Goal: Information Seeking & Learning: Learn about a topic

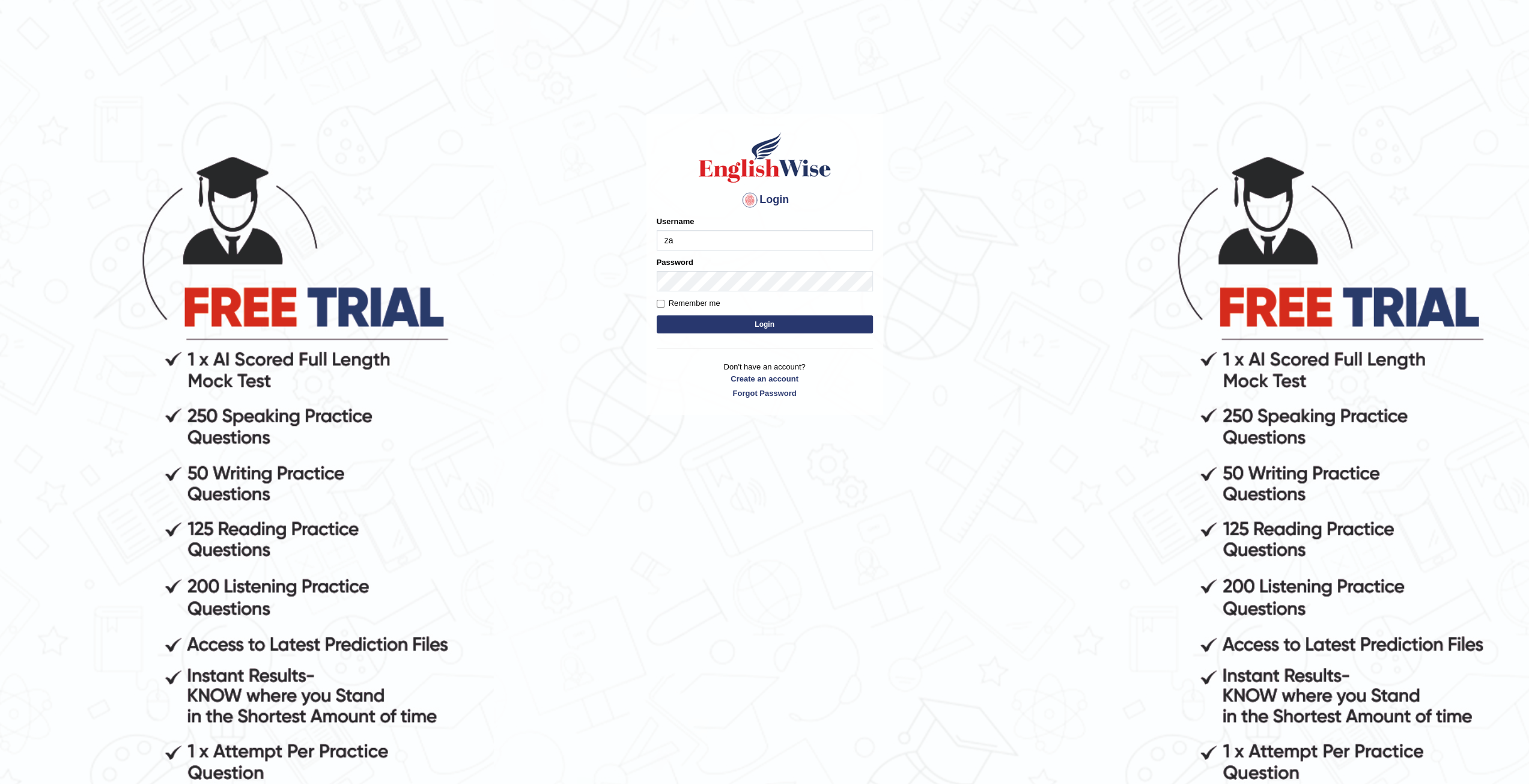
type input "zaryab_chandio"
click at [657, 315] on button "Login" at bounding box center [765, 324] width 216 height 18
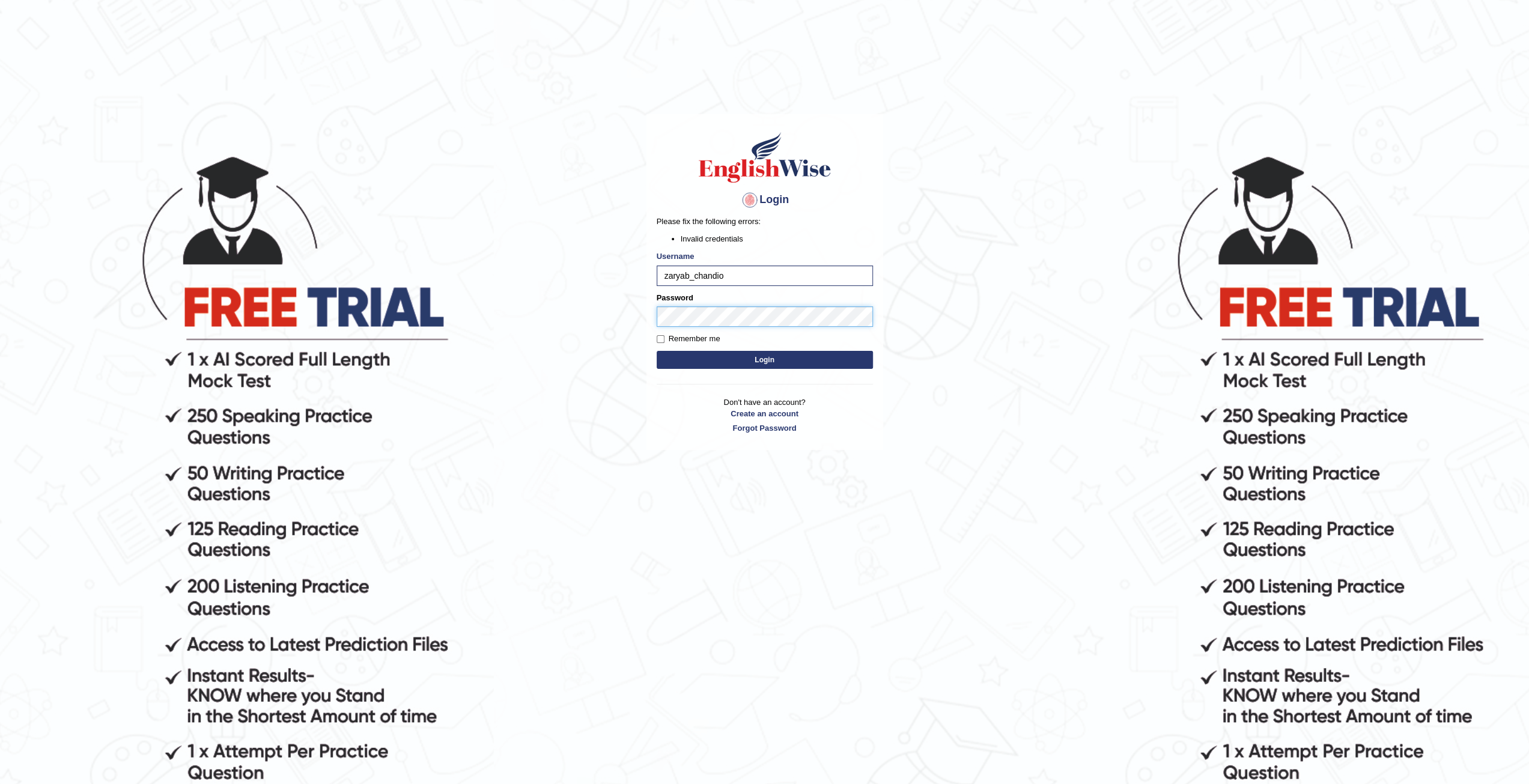
click at [657, 351] on button "Login" at bounding box center [765, 360] width 216 height 18
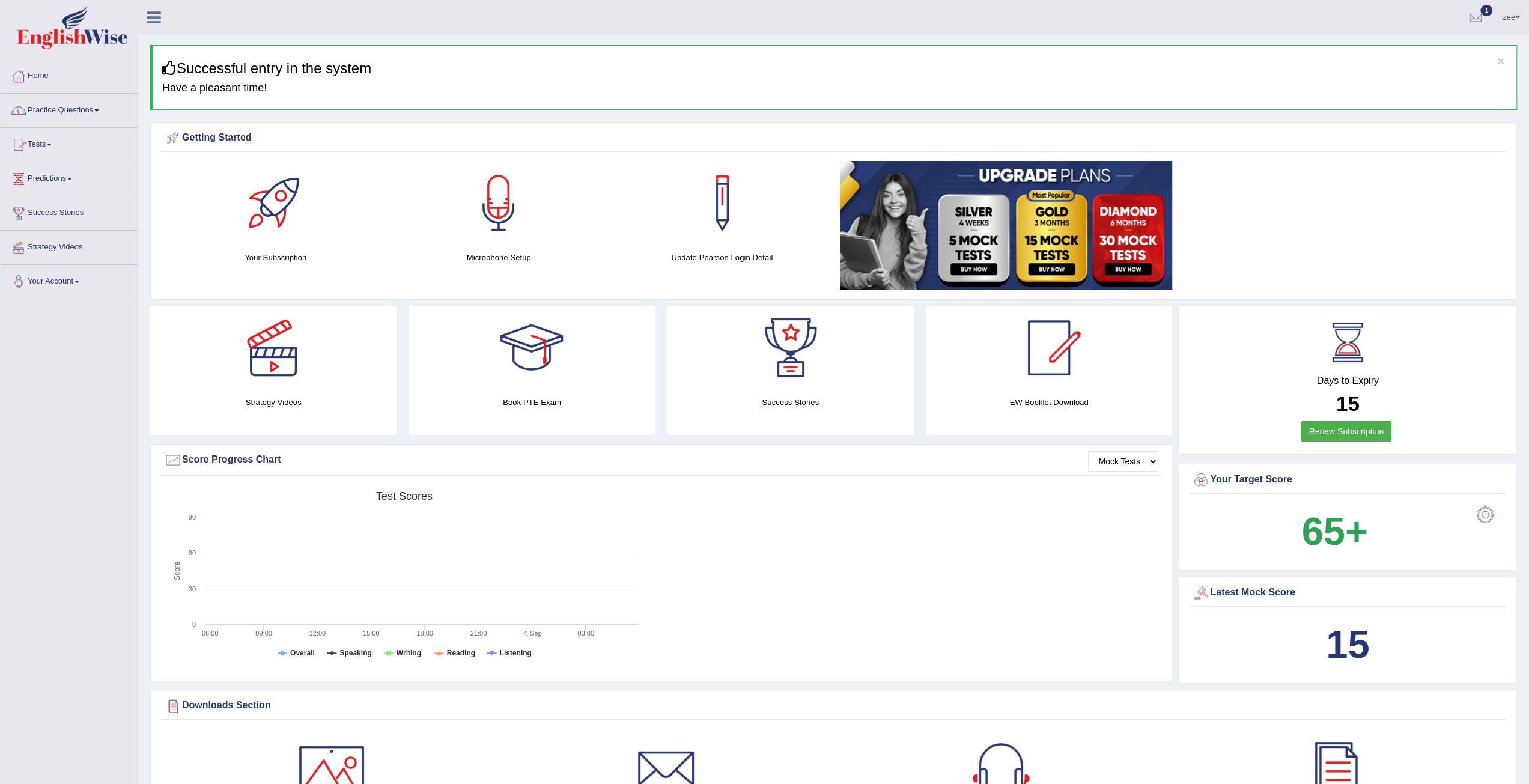
click at [59, 115] on link "Practice Questions" at bounding box center [69, 109] width 137 height 30
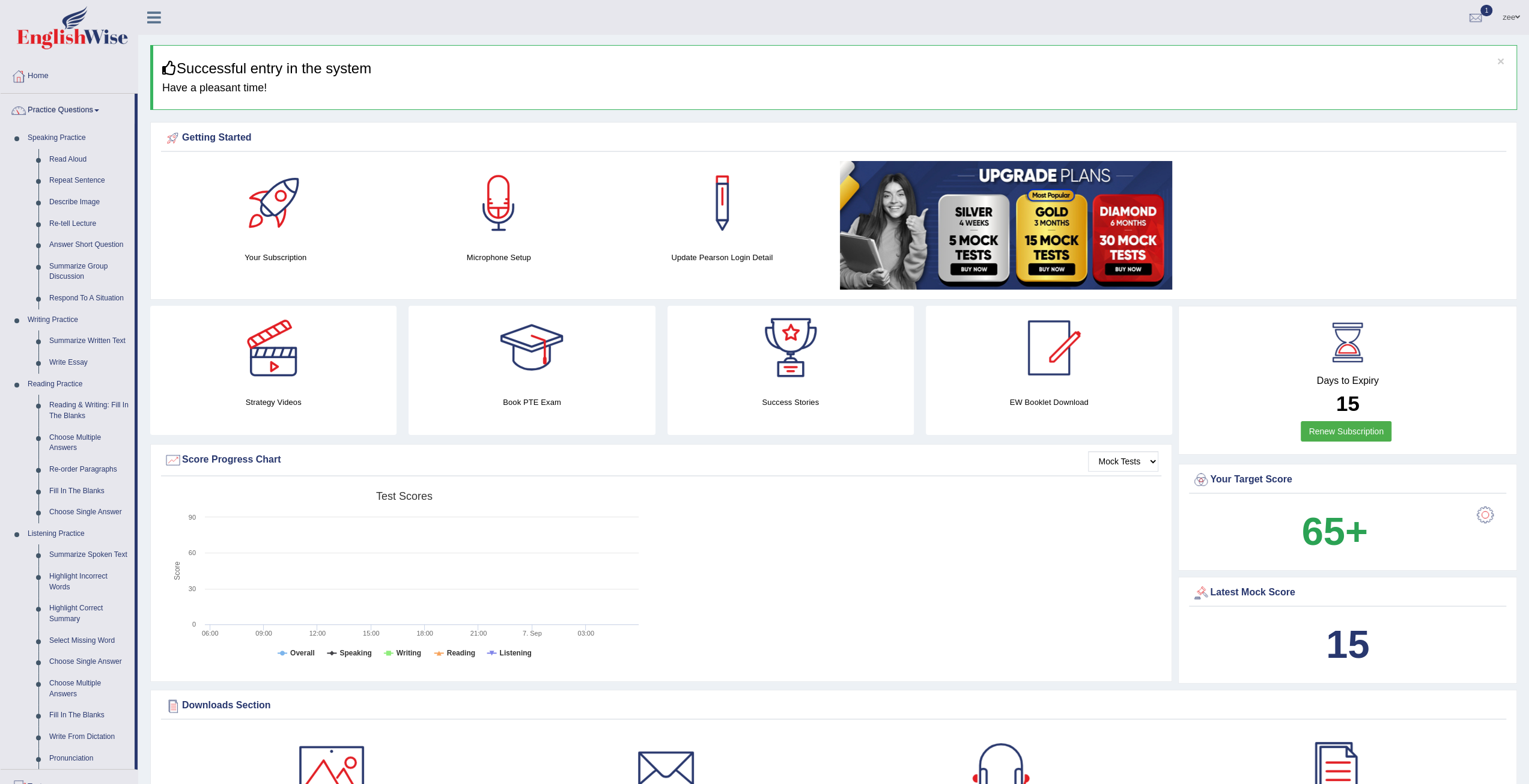
scroll to position [421, 0]
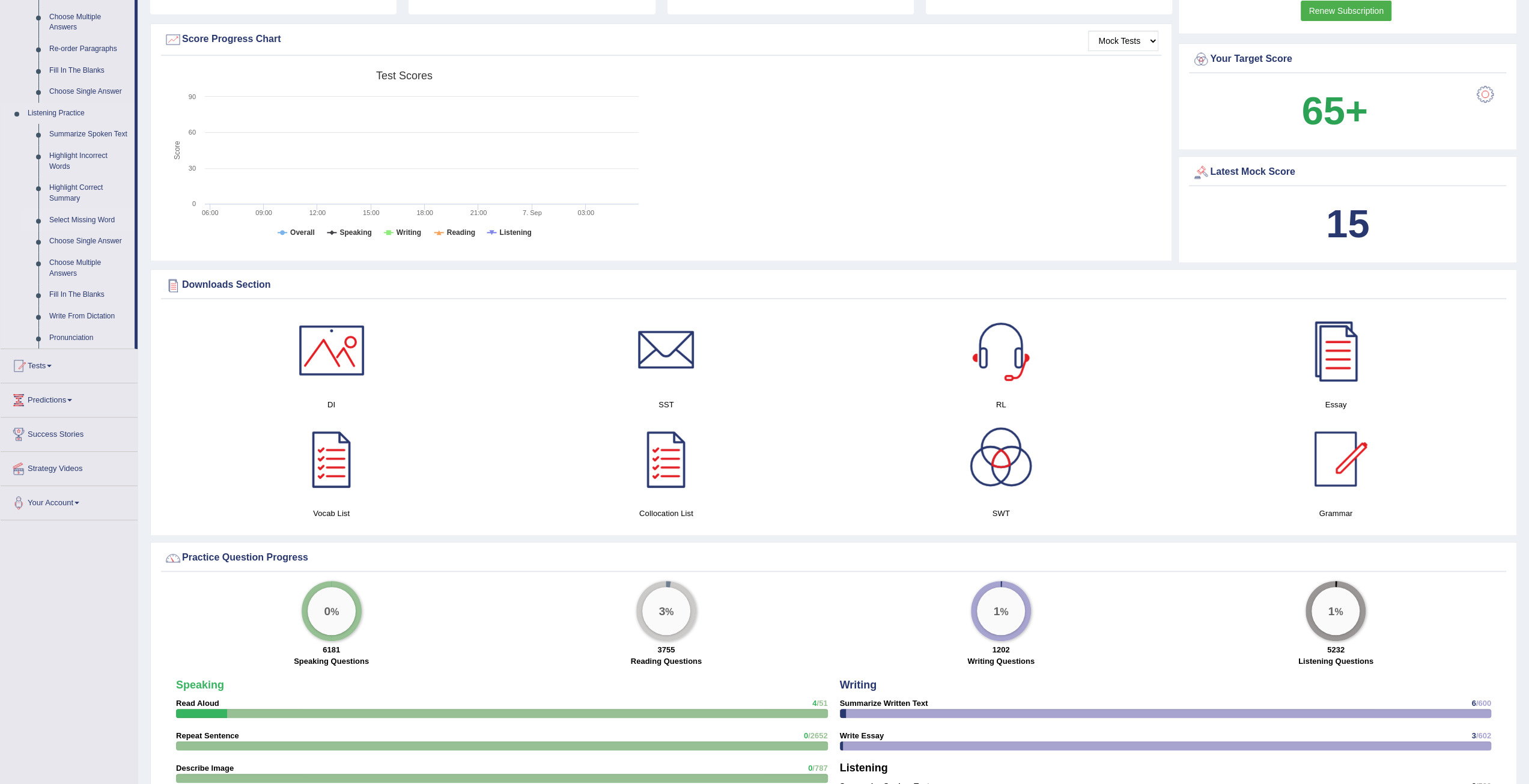
click at [81, 218] on link "Select Missing Word" at bounding box center [89, 220] width 91 height 22
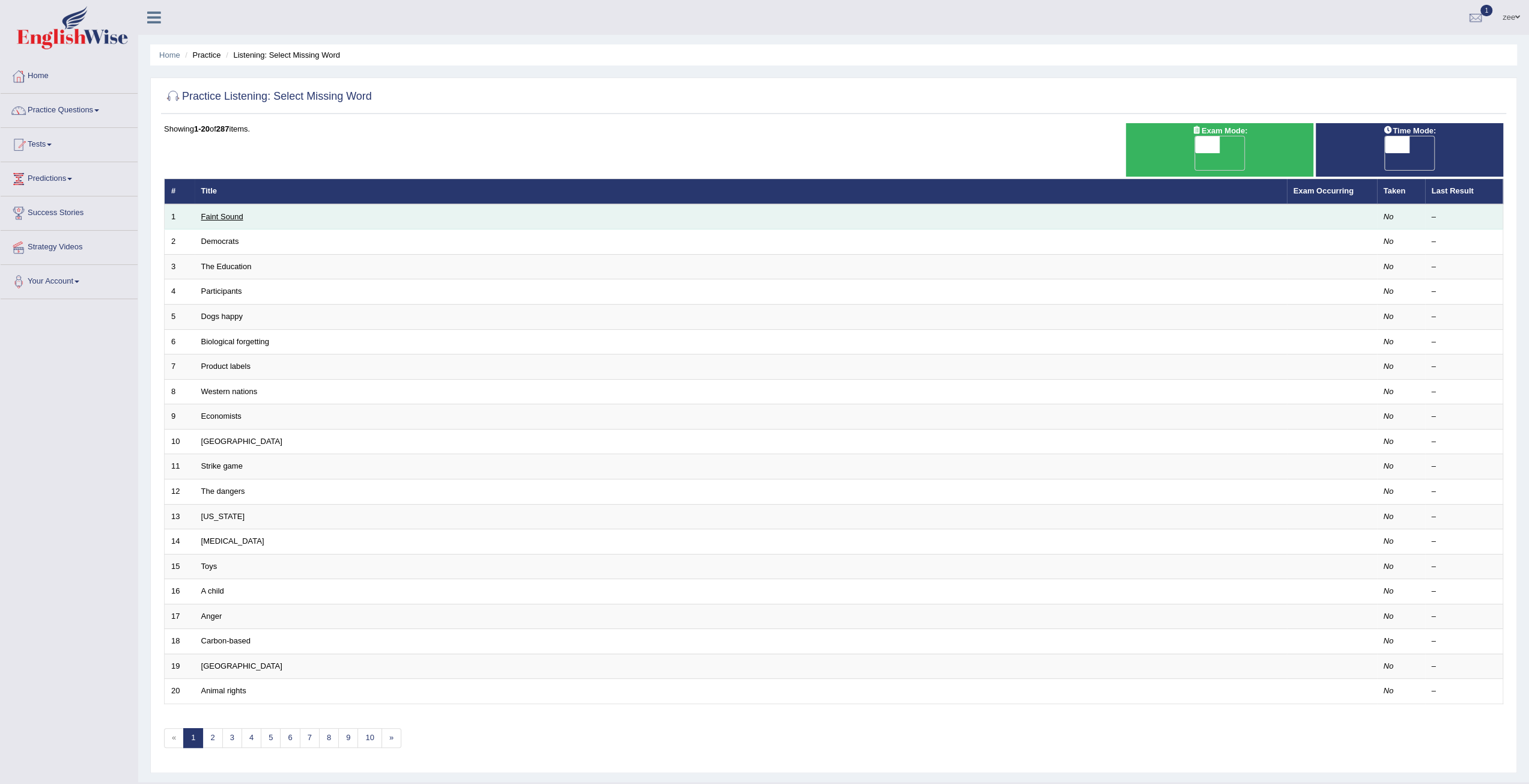
click at [221, 212] on link "Faint Sound" at bounding box center [222, 216] width 42 height 9
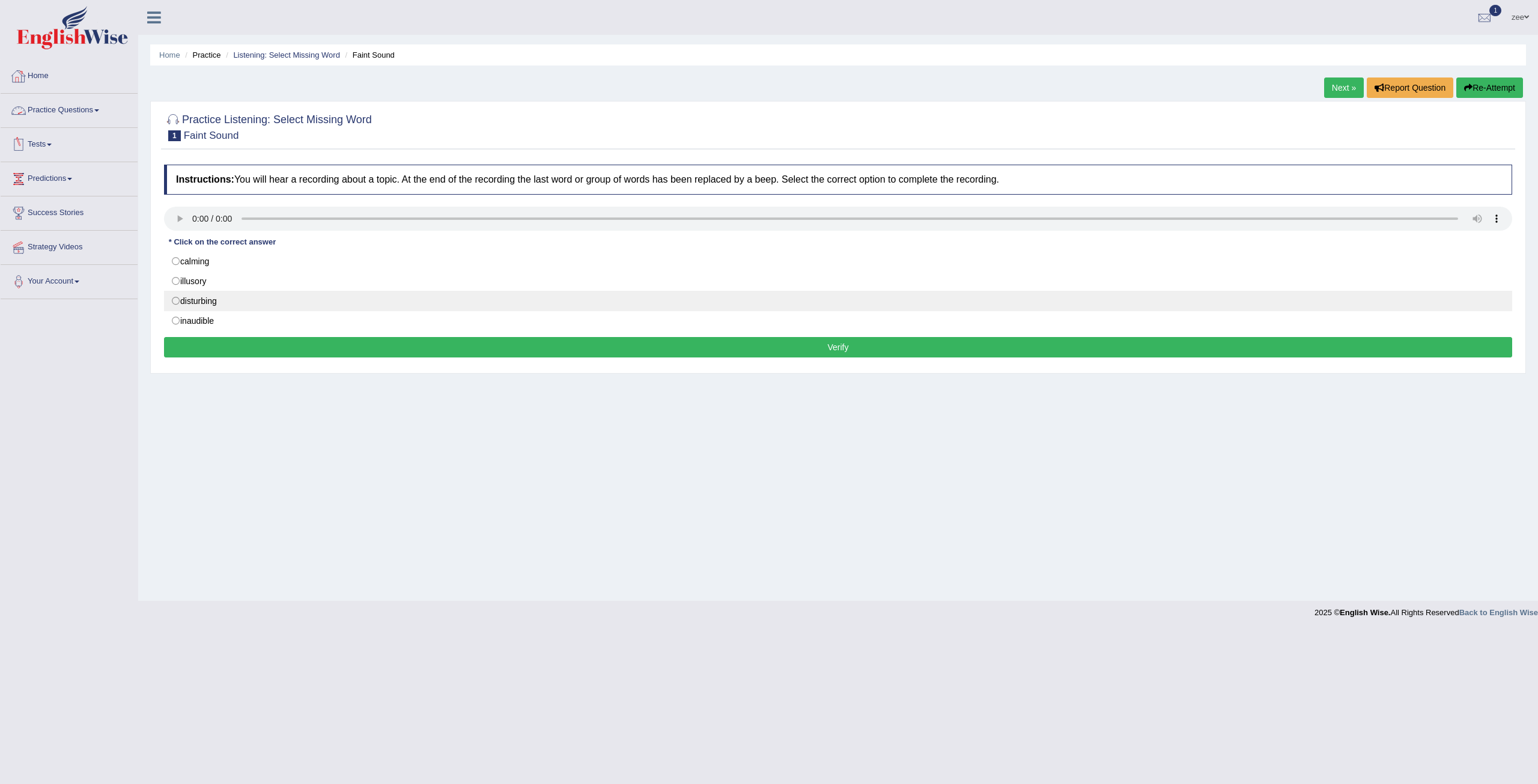
click at [211, 303] on label "disturbing" at bounding box center [838, 301] width 1348 height 21
radio input "true"
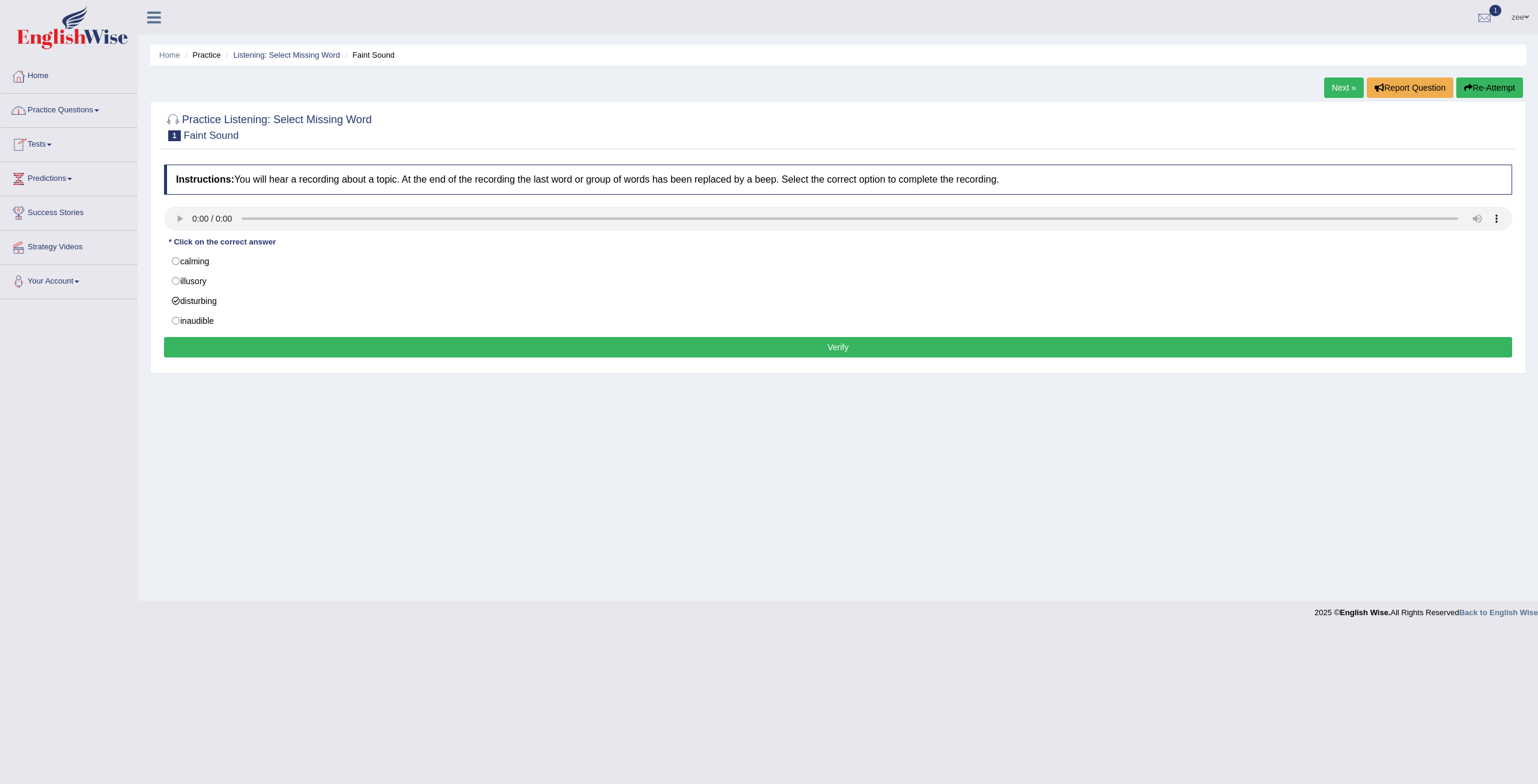
click at [228, 338] on button "Verify" at bounding box center [838, 347] width 1348 height 21
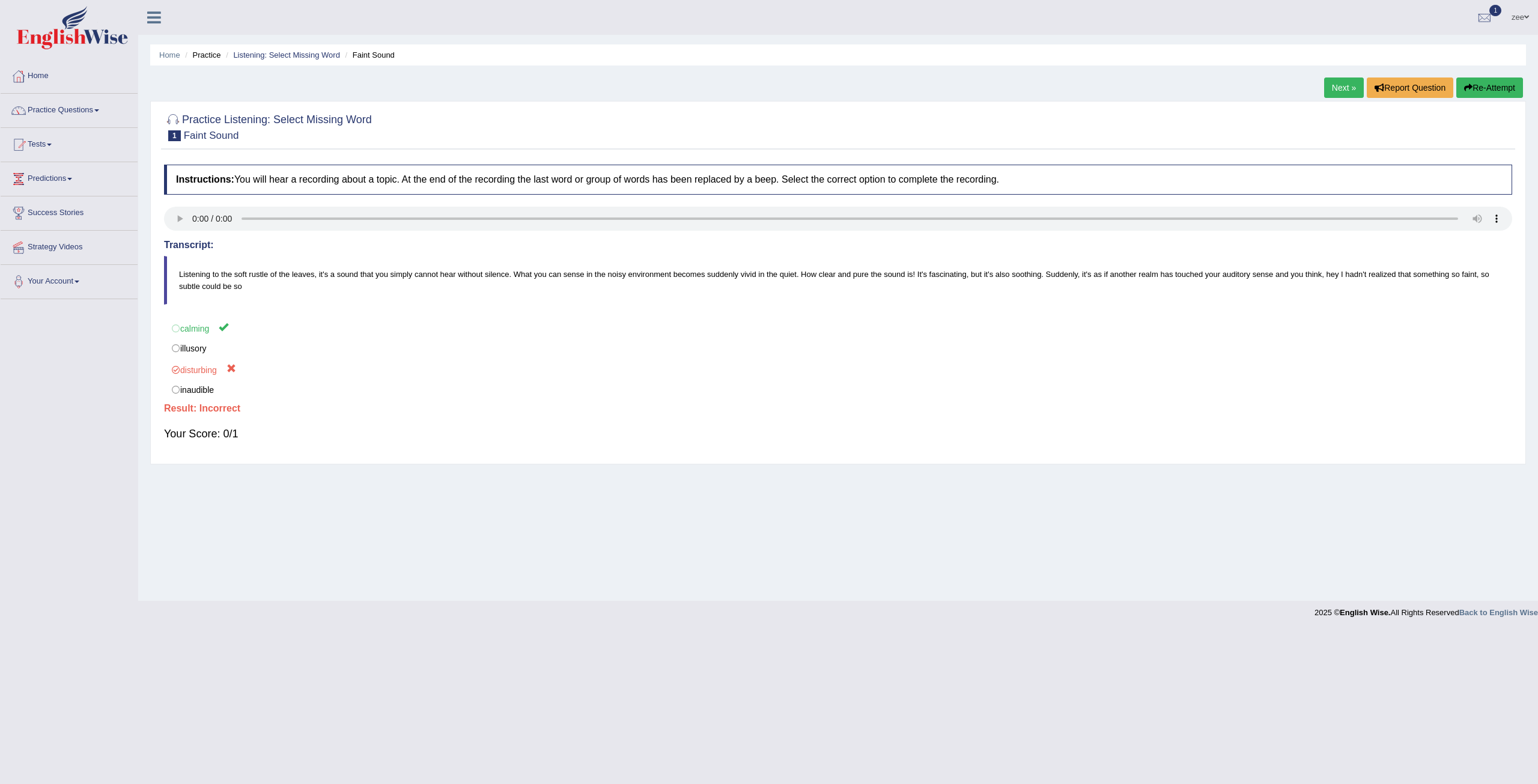
click at [70, 110] on link "Practice Questions" at bounding box center [69, 109] width 137 height 30
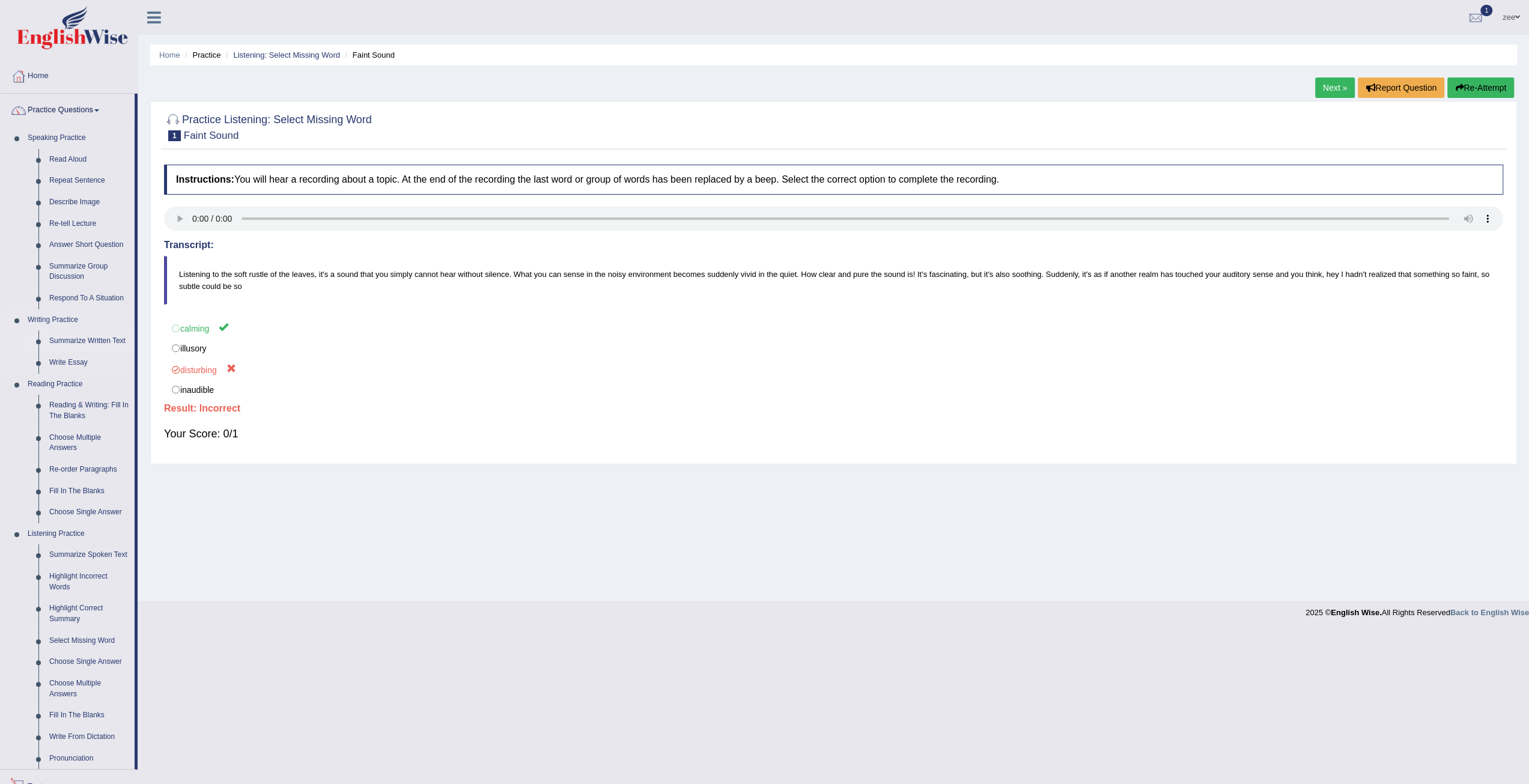
scroll to position [155, 0]
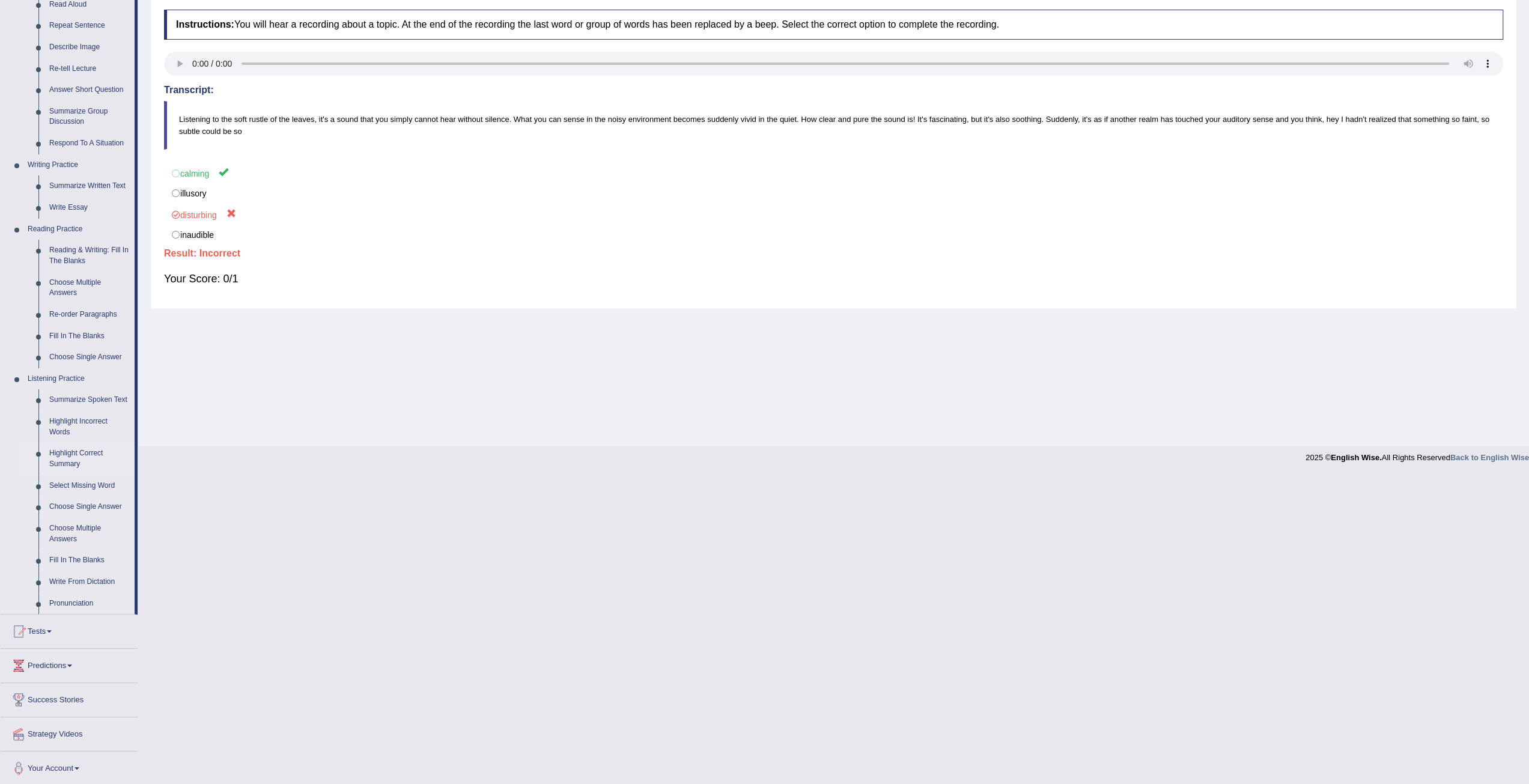
click at [73, 446] on link "Highlight Correct Summary" at bounding box center [89, 458] width 91 height 32
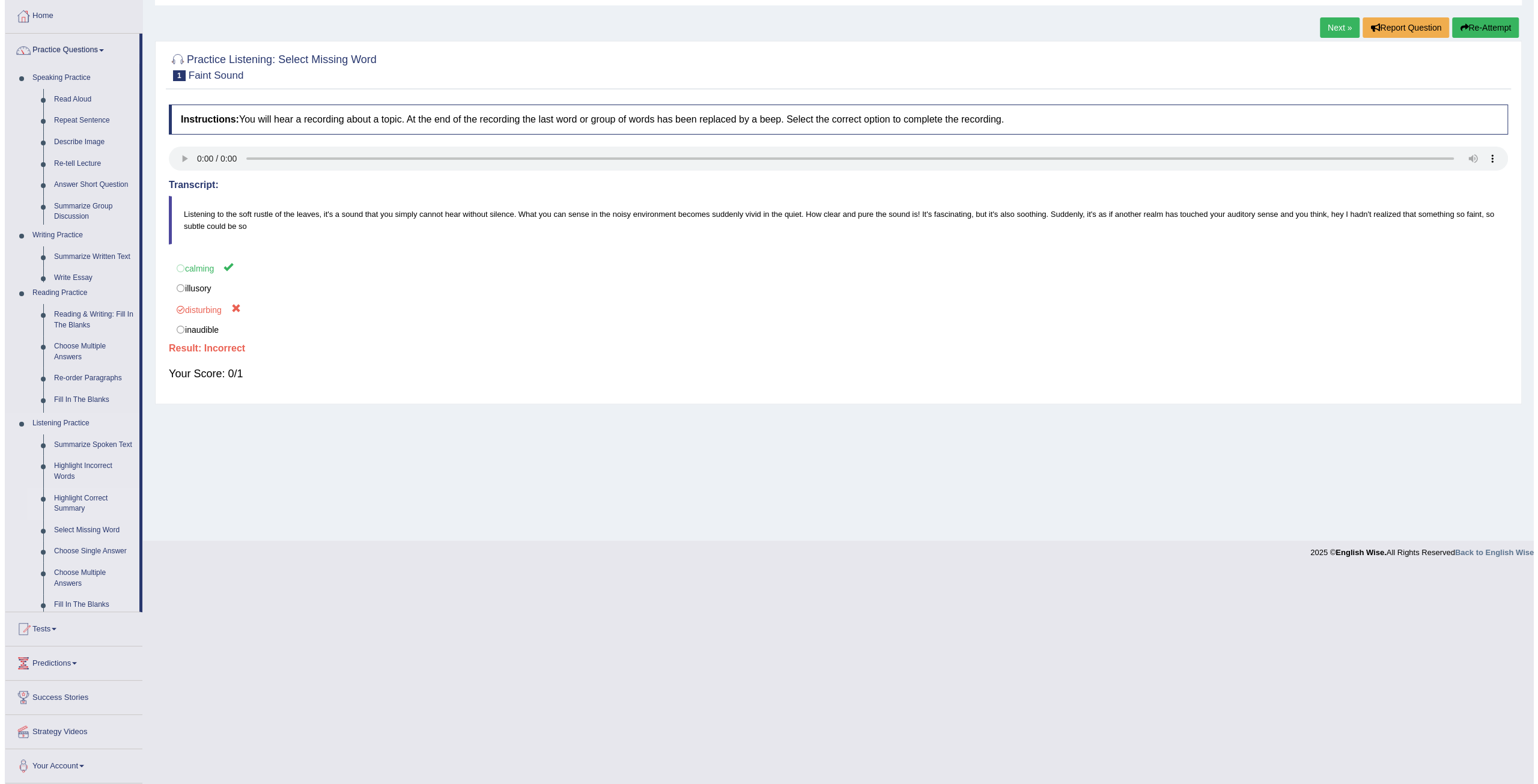
scroll to position [0, 0]
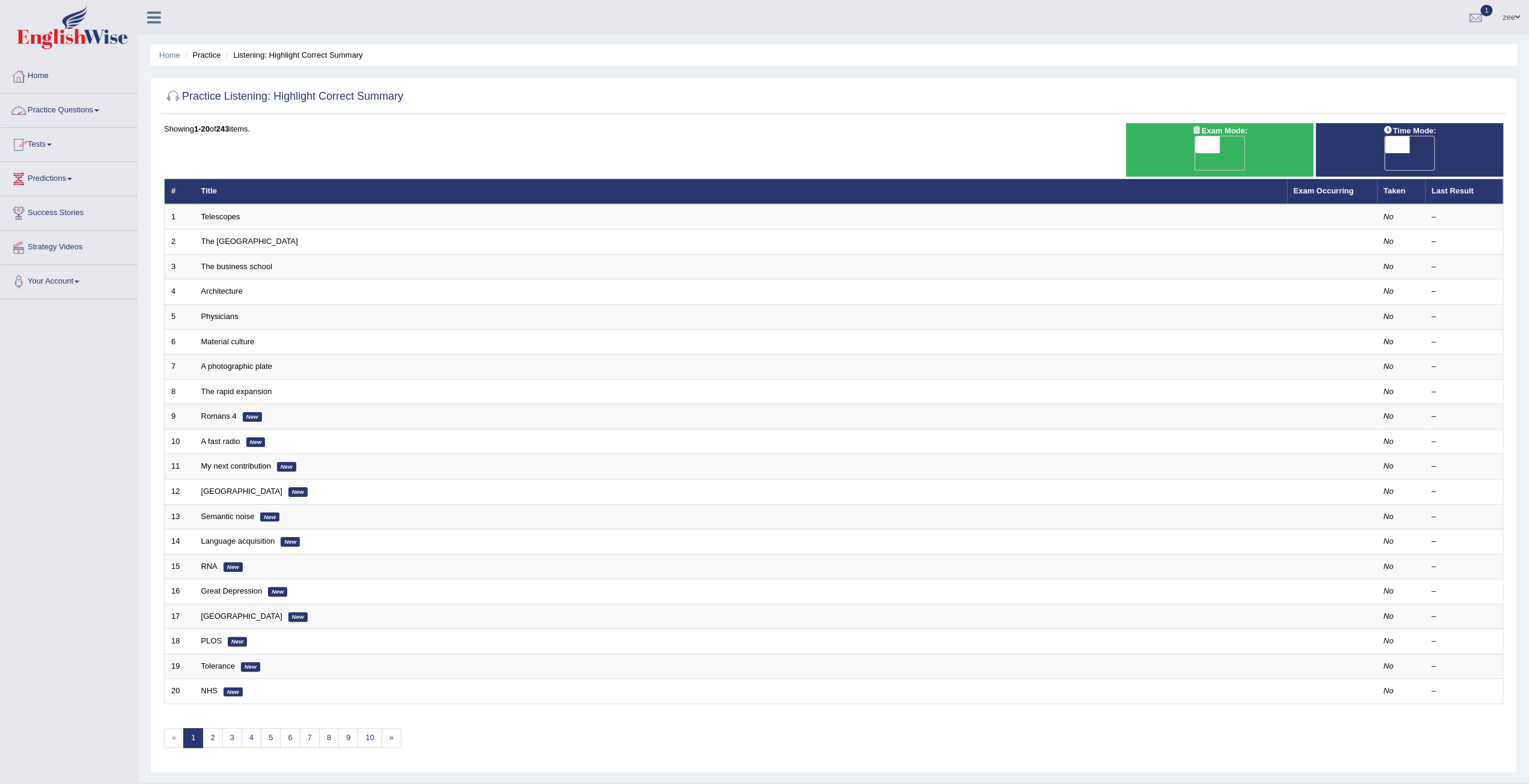
click at [66, 114] on link "Practice Questions" at bounding box center [69, 109] width 137 height 30
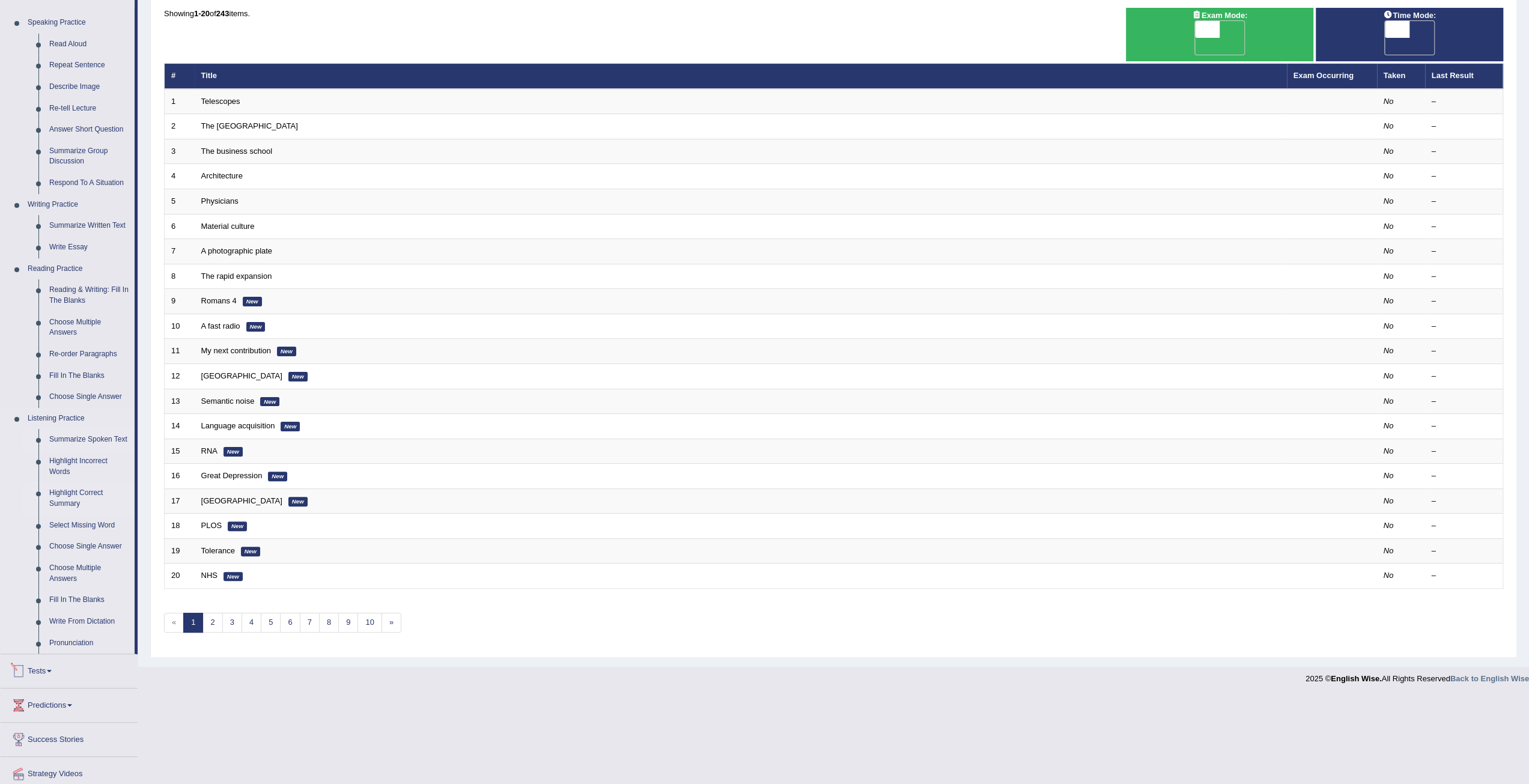
scroll to position [143, 0]
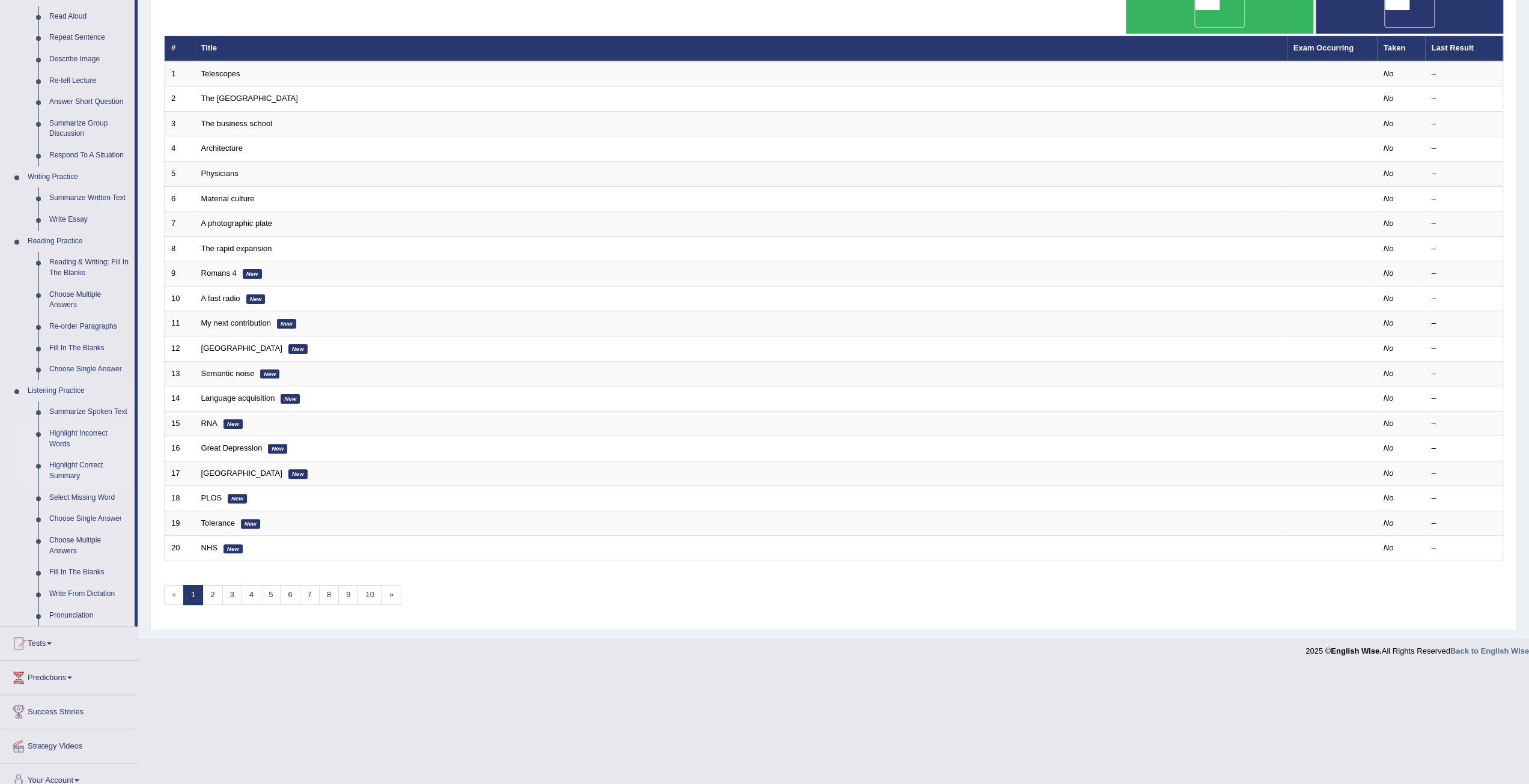
click at [86, 434] on link "Highlight Incorrect Words" at bounding box center [89, 439] width 91 height 32
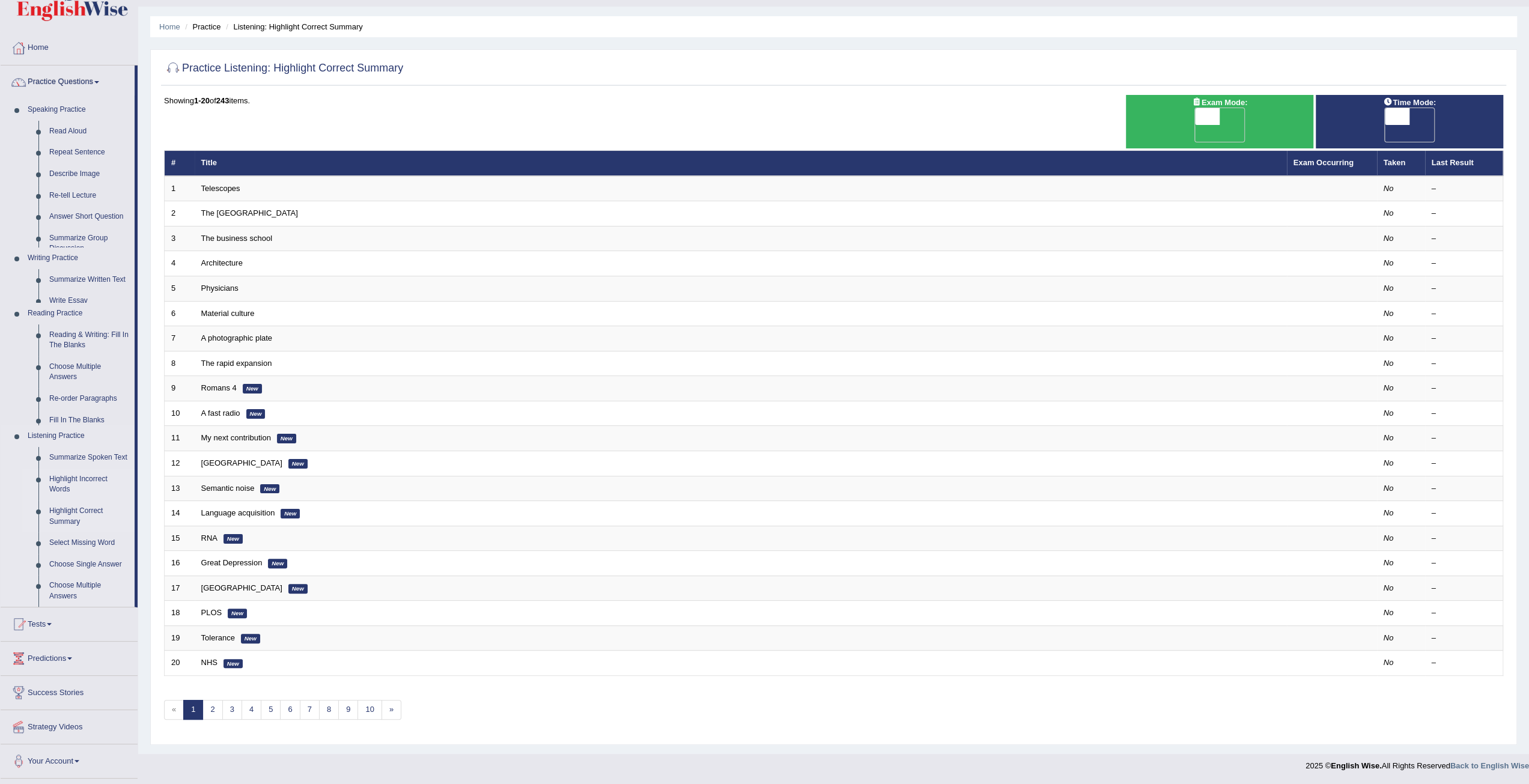
scroll to position [6, 0]
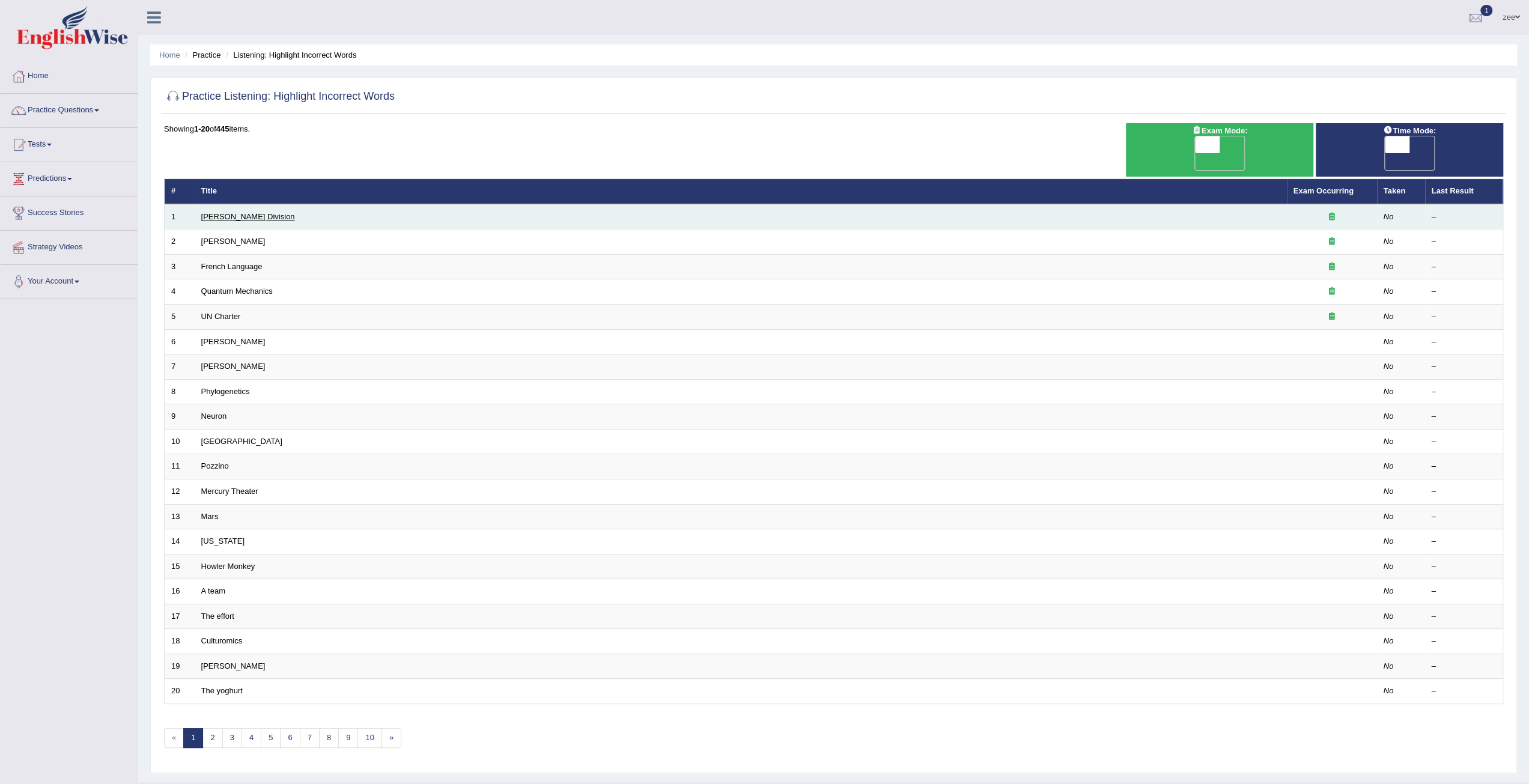
click at [217, 212] on link "[PERSON_NAME] Division" at bounding box center [248, 216] width 94 height 9
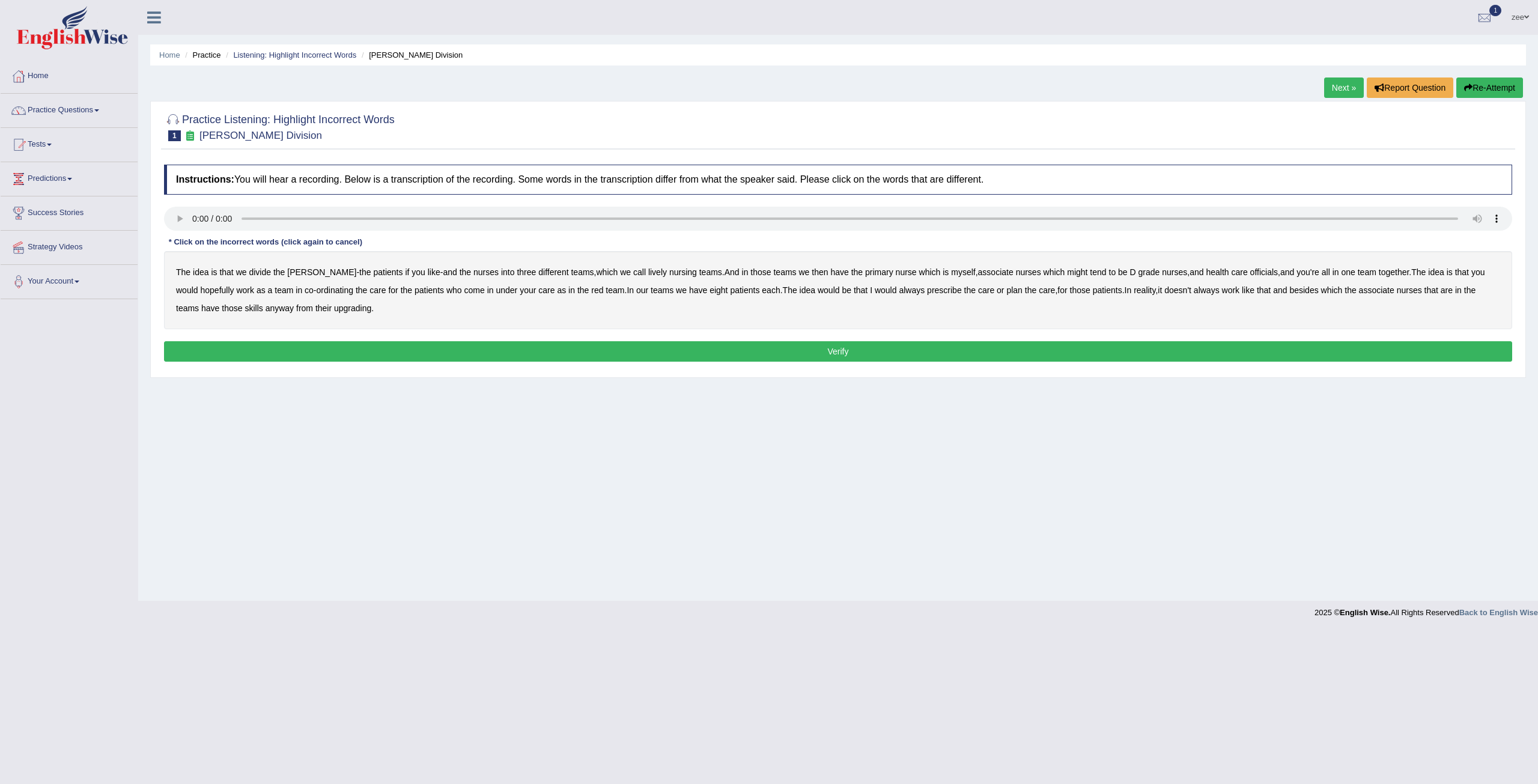
click at [620, 274] on b "we" at bounding box center [625, 272] width 11 height 10
click at [670, 272] on b "nursing" at bounding box center [683, 272] width 27 height 10
click at [1067, 271] on b "might" at bounding box center [1077, 272] width 21 height 10
click at [1250, 273] on b "officials" at bounding box center [1264, 272] width 27 height 10
click at [899, 294] on b "always" at bounding box center [912, 290] width 26 height 10
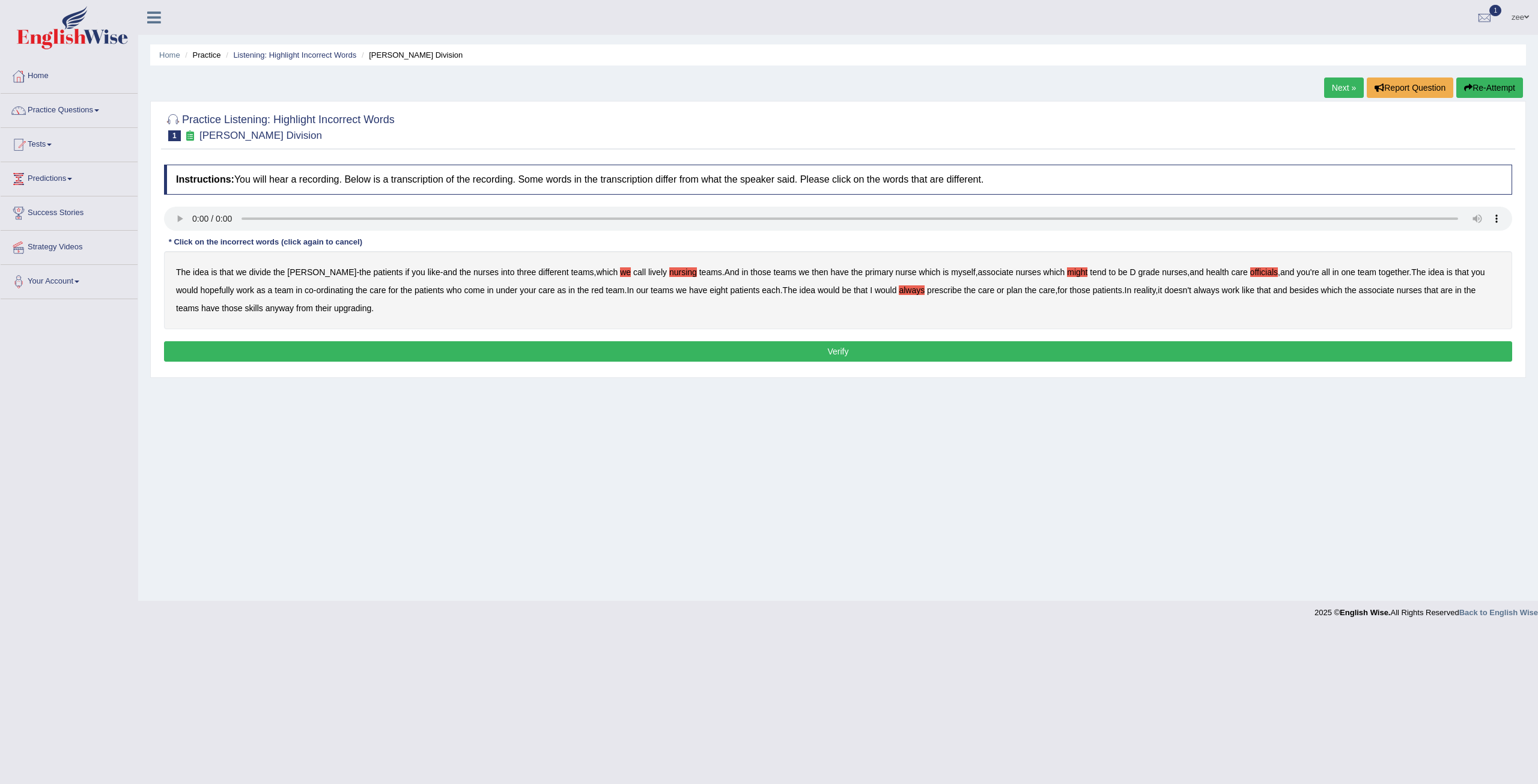
click at [334, 310] on b "upgrading" at bounding box center [353, 308] width 37 height 10
click at [331, 341] on button "Verify" at bounding box center [838, 351] width 1348 height 21
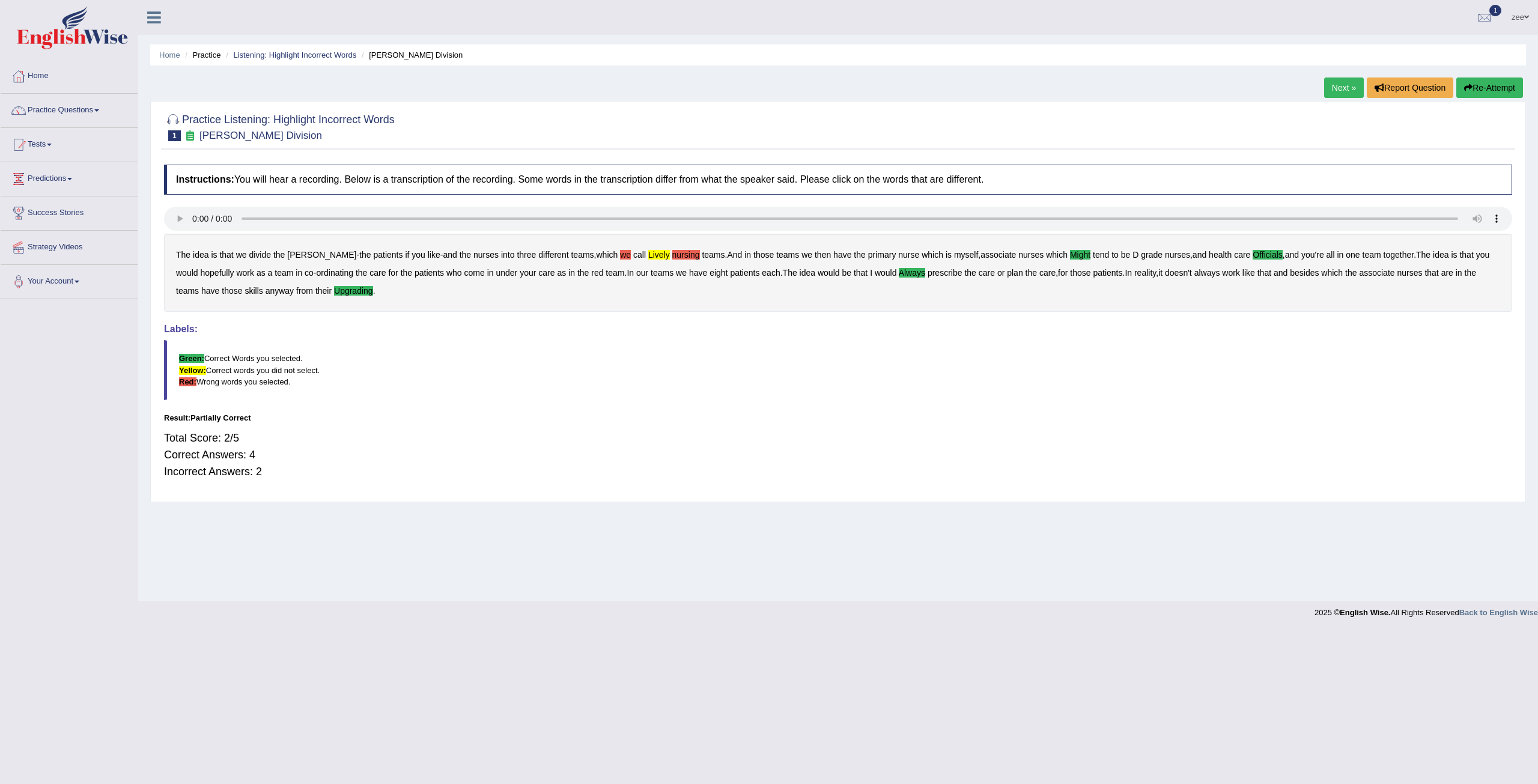
click at [1474, 87] on button "Re-Attempt" at bounding box center [1490, 87] width 67 height 21
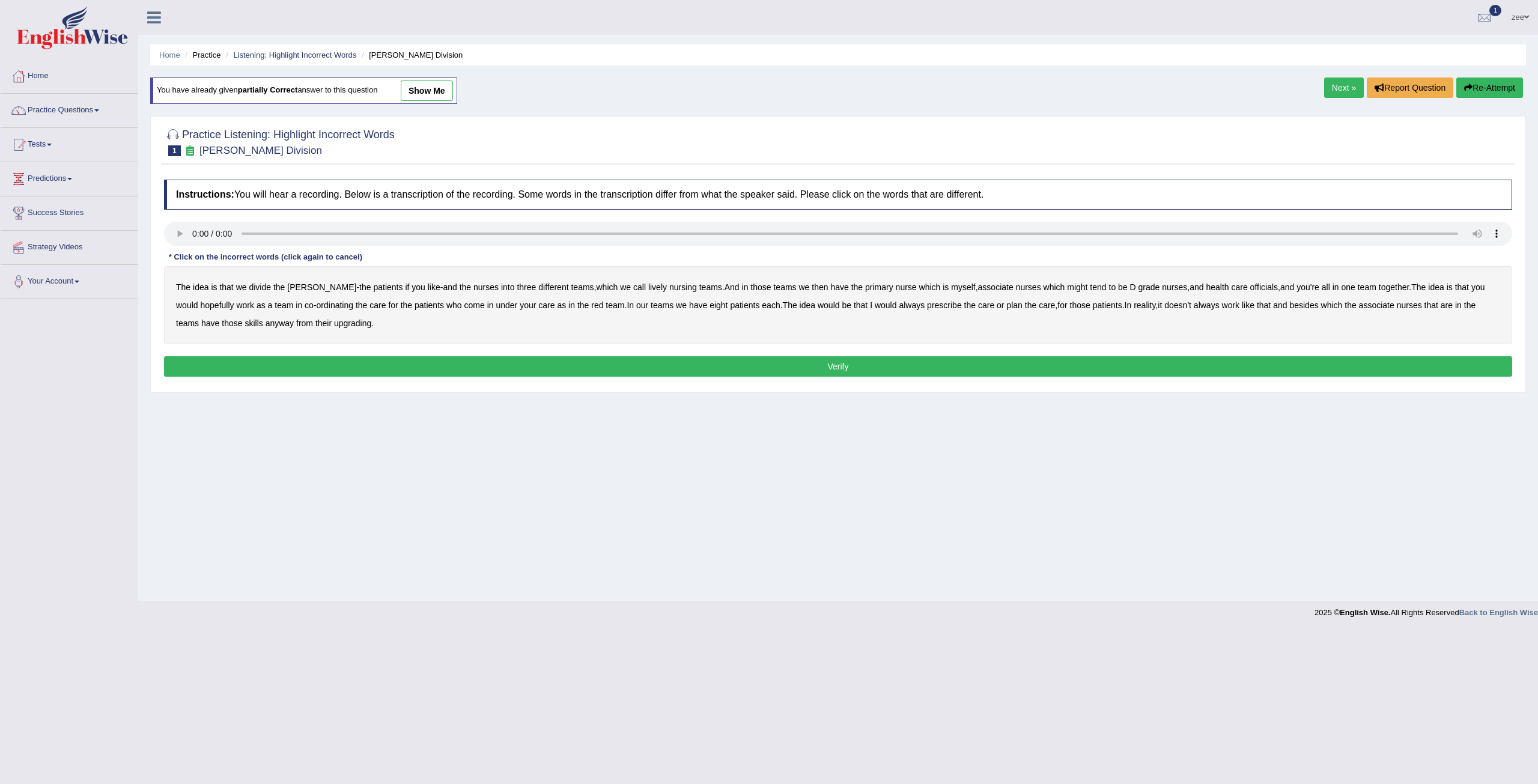
click at [648, 290] on b "lively" at bounding box center [657, 287] width 18 height 10
drag, startPoint x: 925, startPoint y: 288, endPoint x: 942, endPoint y: 285, distance: 17.3
click at [951, 288] on b "myself" at bounding box center [962, 287] width 24 height 10
click at [1250, 288] on b "officials" at bounding box center [1264, 287] width 27 height 10
click at [899, 307] on b "always" at bounding box center [912, 305] width 26 height 10
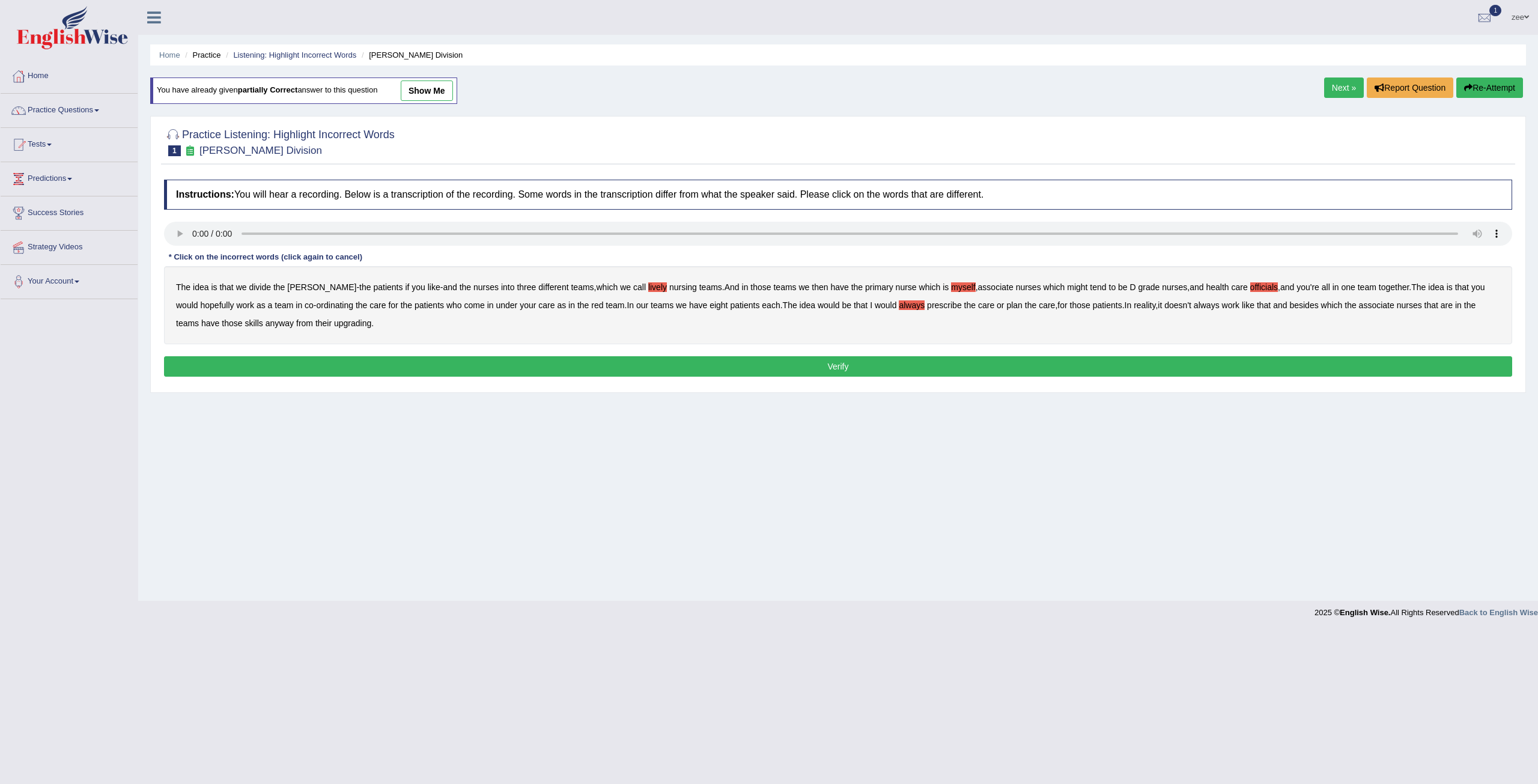
click at [334, 321] on b "upgrading" at bounding box center [353, 323] width 37 height 10
click at [318, 356] on button "Verify" at bounding box center [838, 366] width 1348 height 21
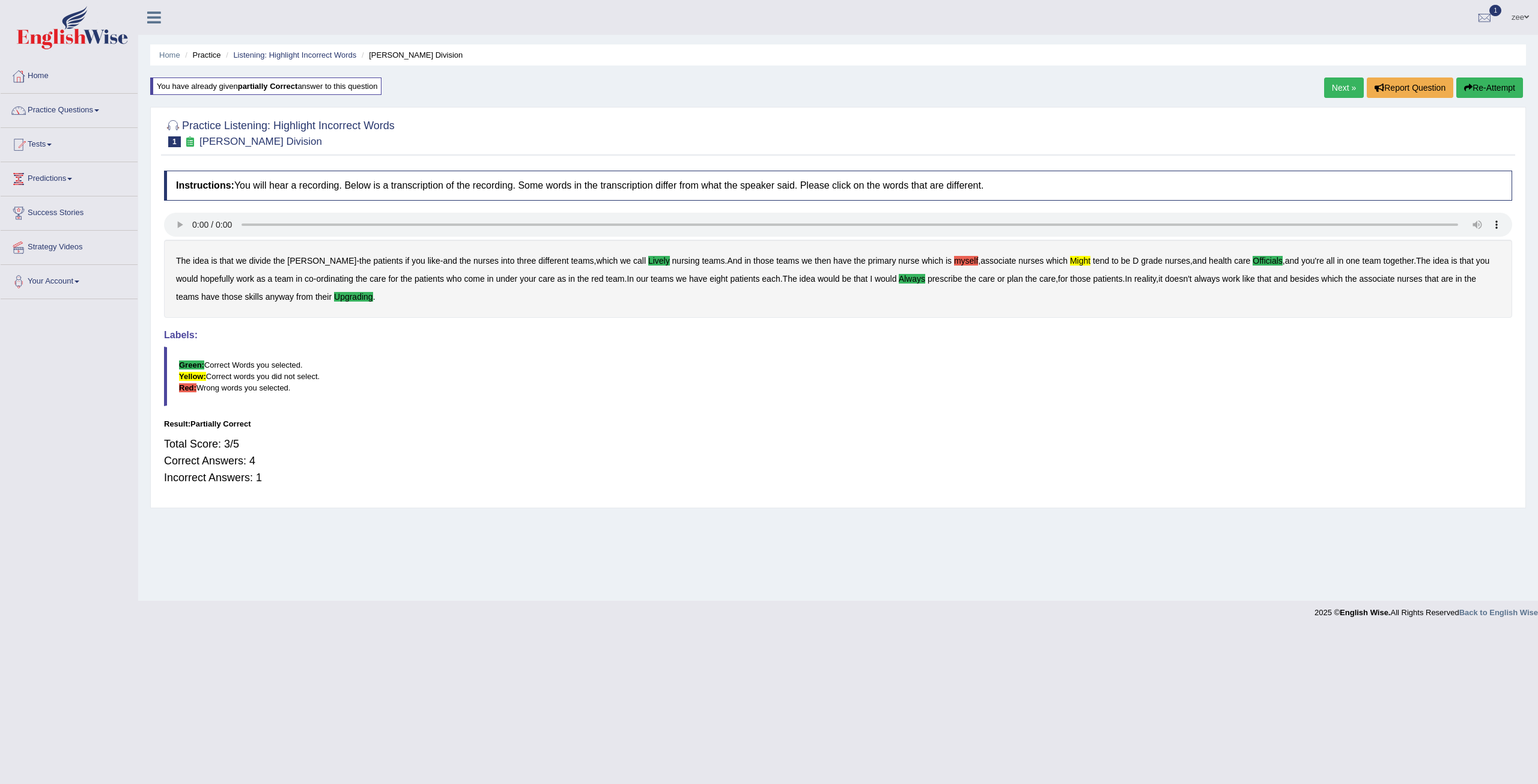
click at [1348, 87] on link "Next »" at bounding box center [1344, 87] width 40 height 21
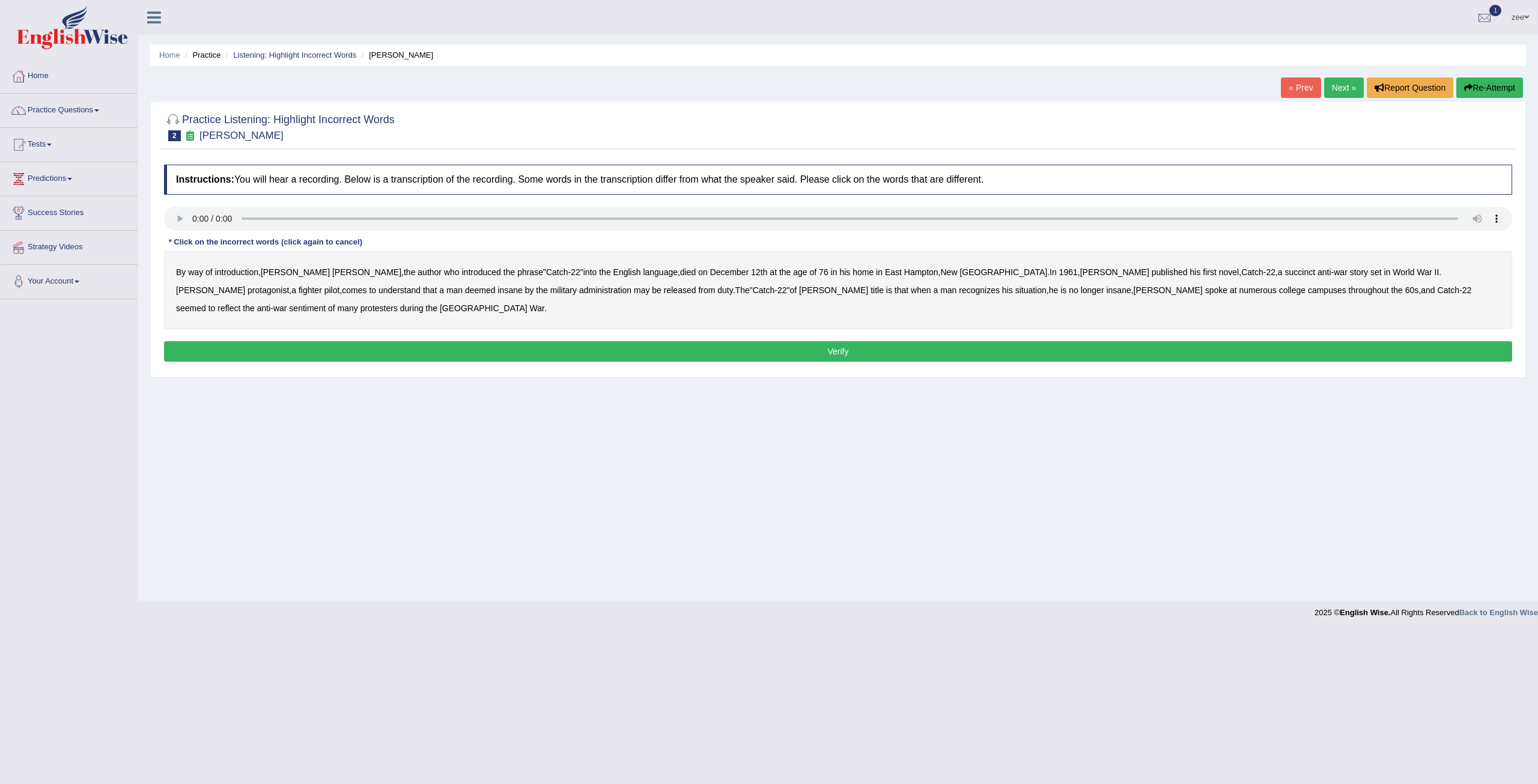
click at [1285, 275] on b "succinct" at bounding box center [1300, 272] width 31 height 10
click at [579, 292] on b "administration" at bounding box center [605, 290] width 52 height 10
click at [1016, 292] on b "situation" at bounding box center [1031, 290] width 32 height 10
click at [240, 303] on b "reflect" at bounding box center [228, 308] width 22 height 10
click at [1256, 341] on button "Verify" at bounding box center [838, 351] width 1348 height 21
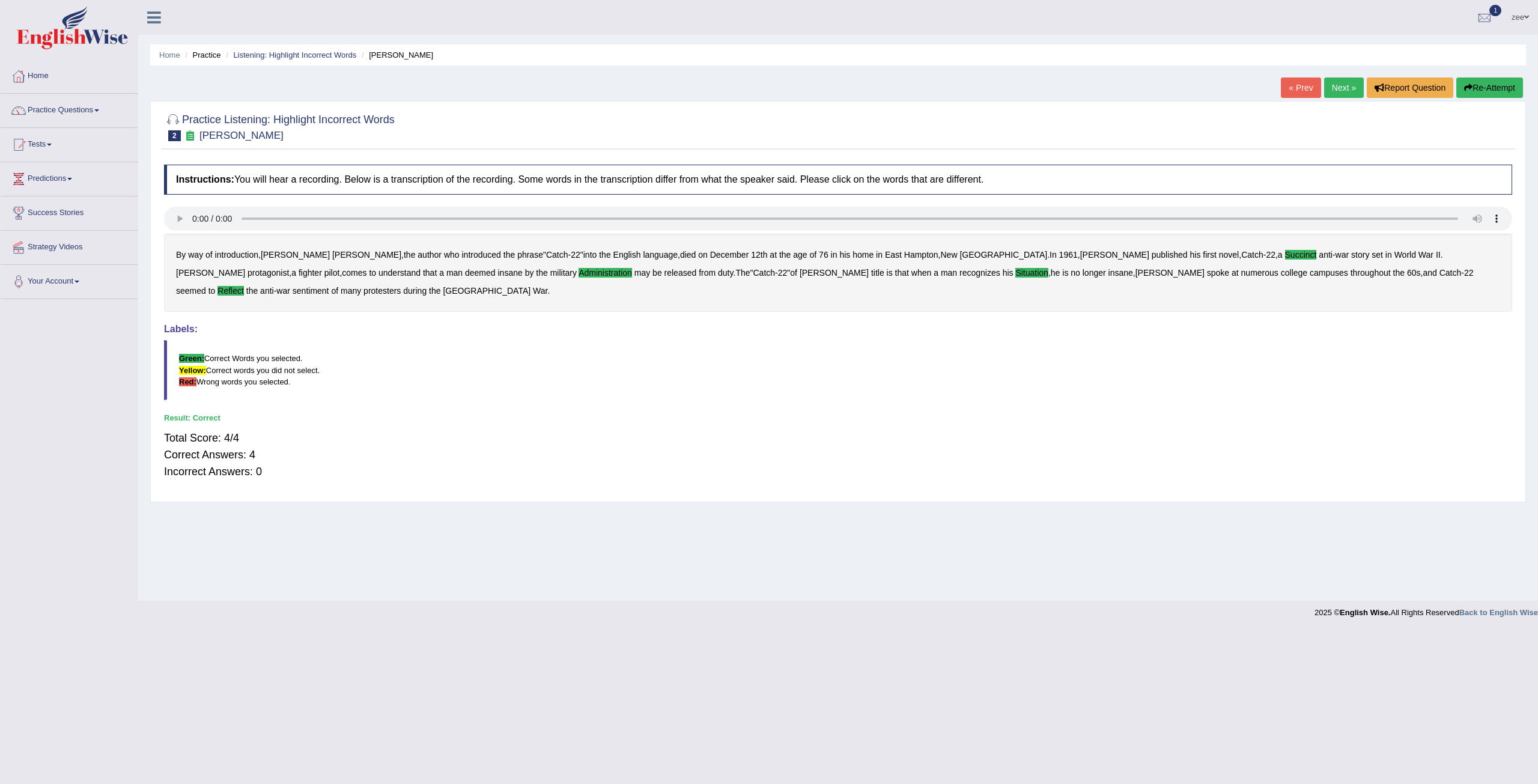
click at [1345, 86] on link "Next »" at bounding box center [1344, 87] width 40 height 21
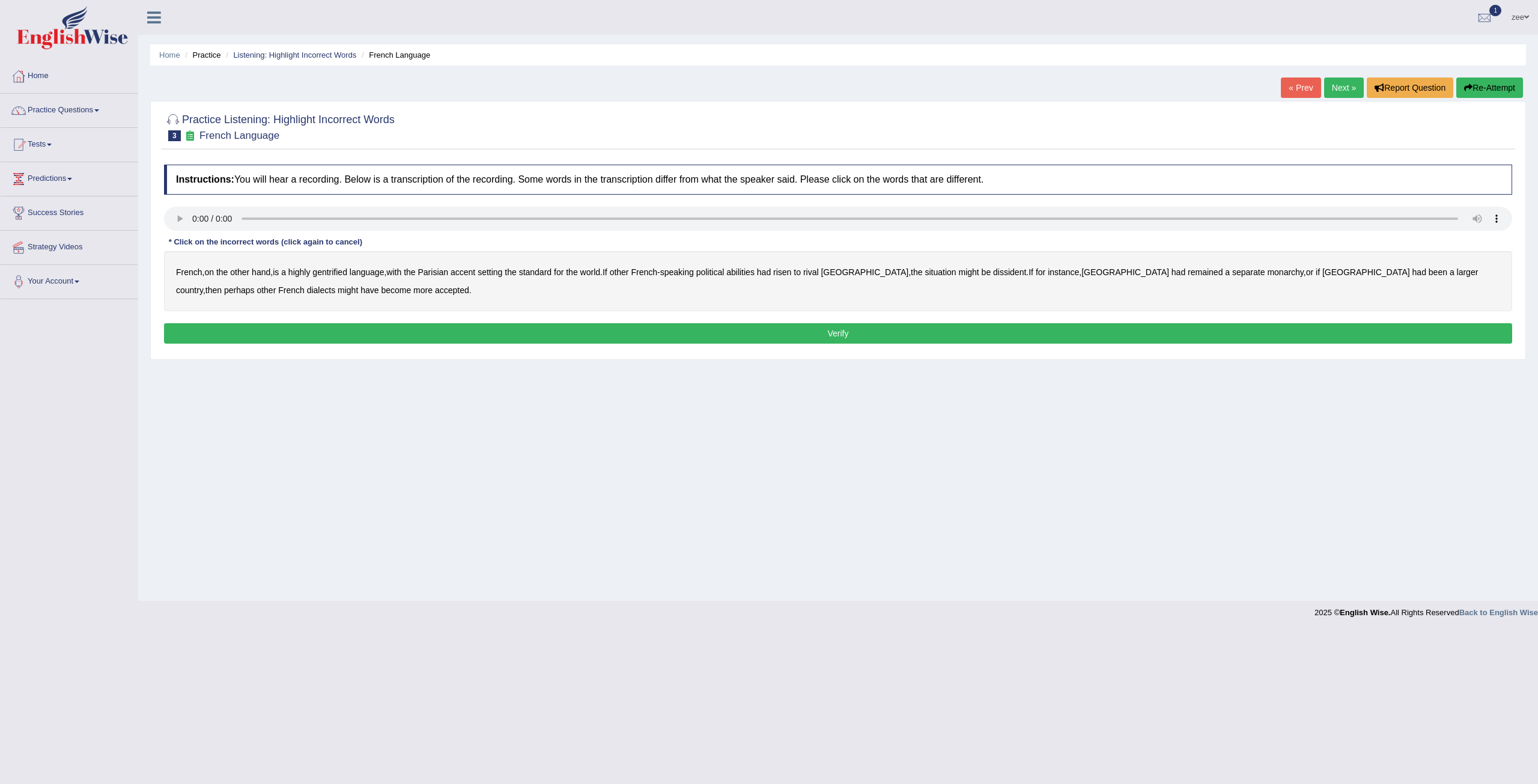
click at [333, 276] on b "gentrified" at bounding box center [330, 272] width 35 height 10
click at [749, 272] on b "abilities" at bounding box center [740, 272] width 28 height 10
click at [993, 276] on b "dissident" at bounding box center [1010, 272] width 33 height 10
click at [1267, 274] on b "monarchy" at bounding box center [1284, 272] width 36 height 10
click at [537, 340] on button "Verify" at bounding box center [838, 333] width 1348 height 21
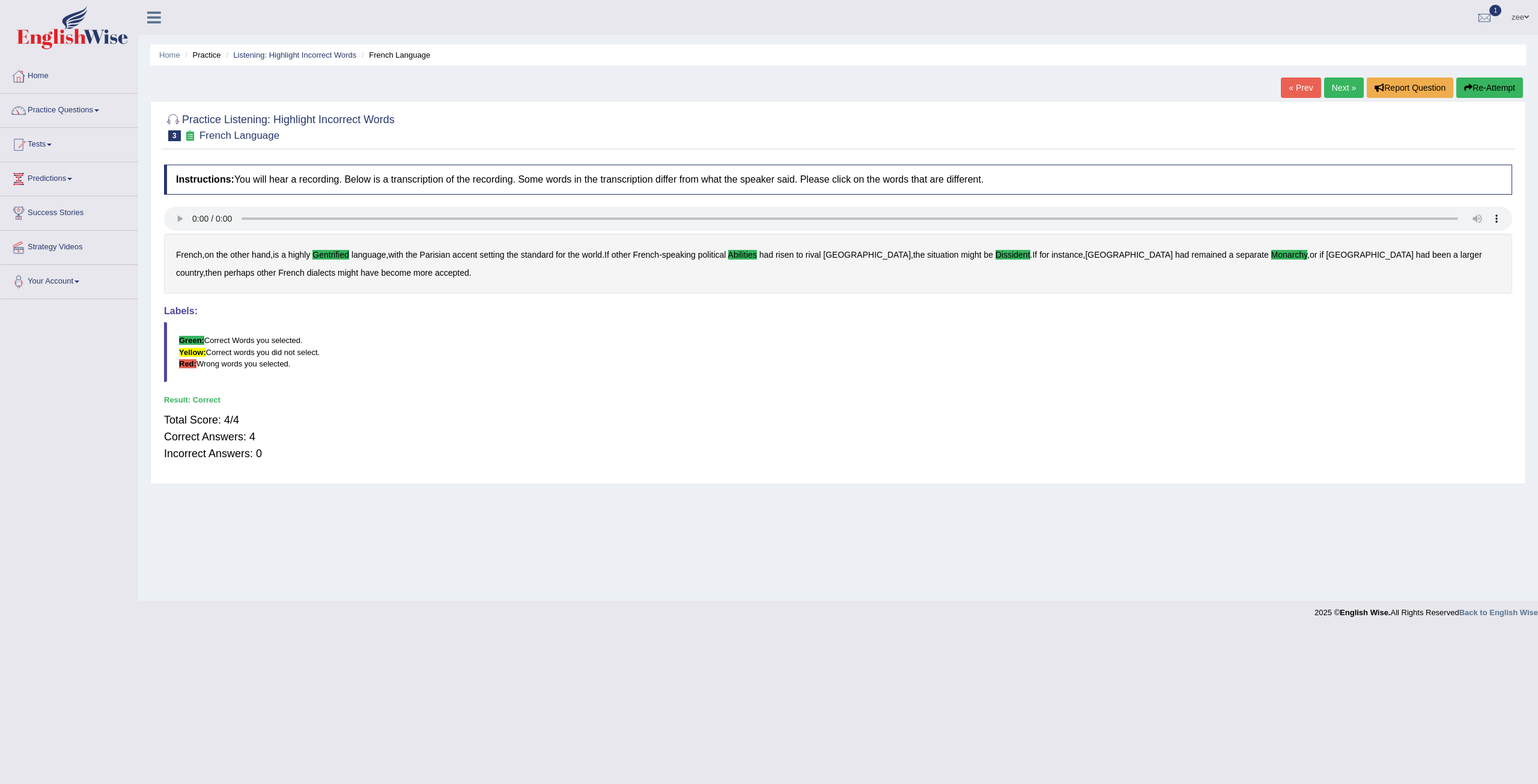
click at [1343, 90] on link "Next »" at bounding box center [1344, 87] width 40 height 21
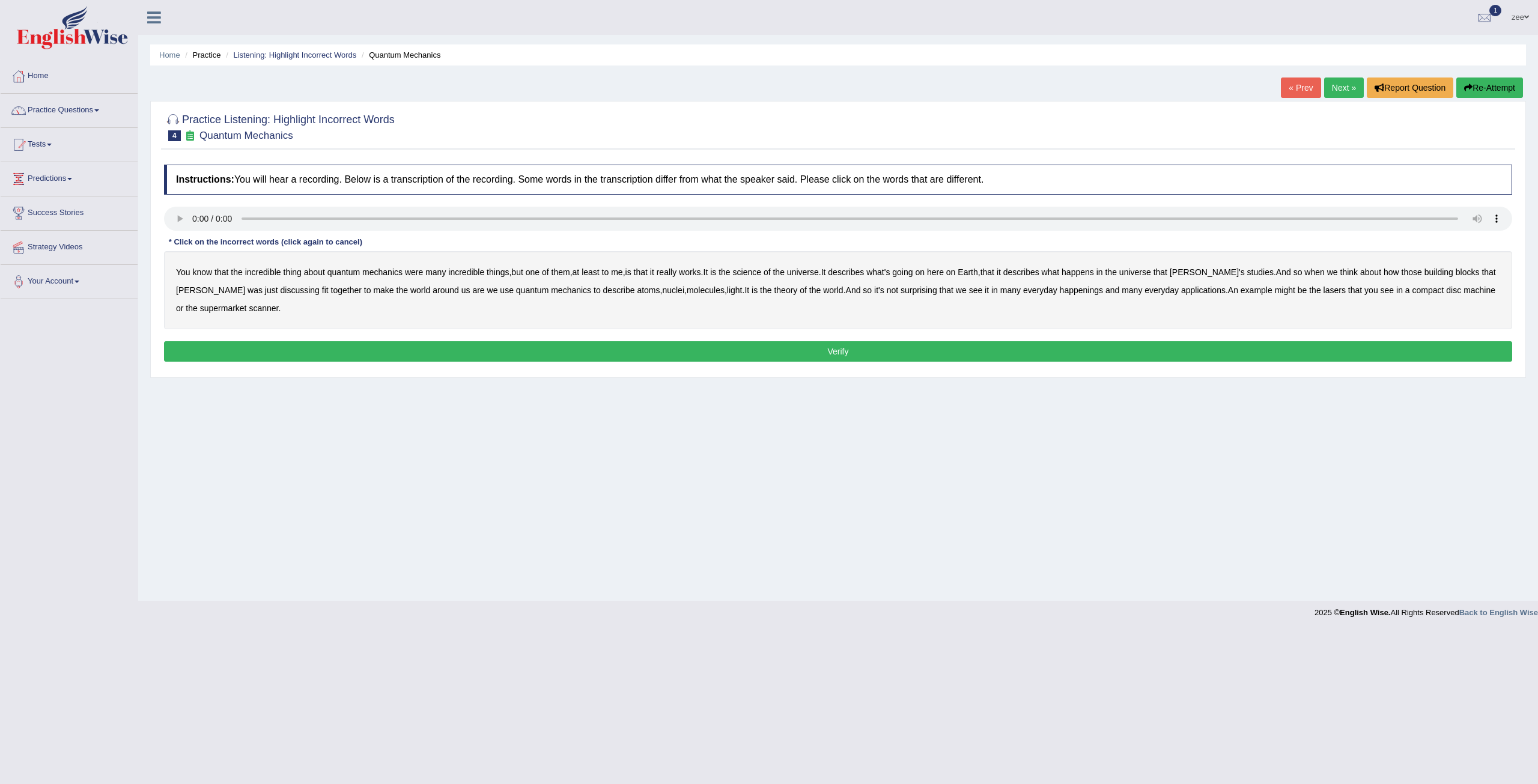
click at [761, 275] on b "science" at bounding box center [747, 272] width 28 height 10
click at [280, 291] on b "discussing" at bounding box center [299, 290] width 39 height 10
click at [1060, 289] on b "happenings" at bounding box center [1081, 290] width 43 height 10
click at [1464, 293] on b "machine" at bounding box center [1480, 290] width 32 height 10
click at [328, 341] on button "Verify" at bounding box center [838, 351] width 1348 height 21
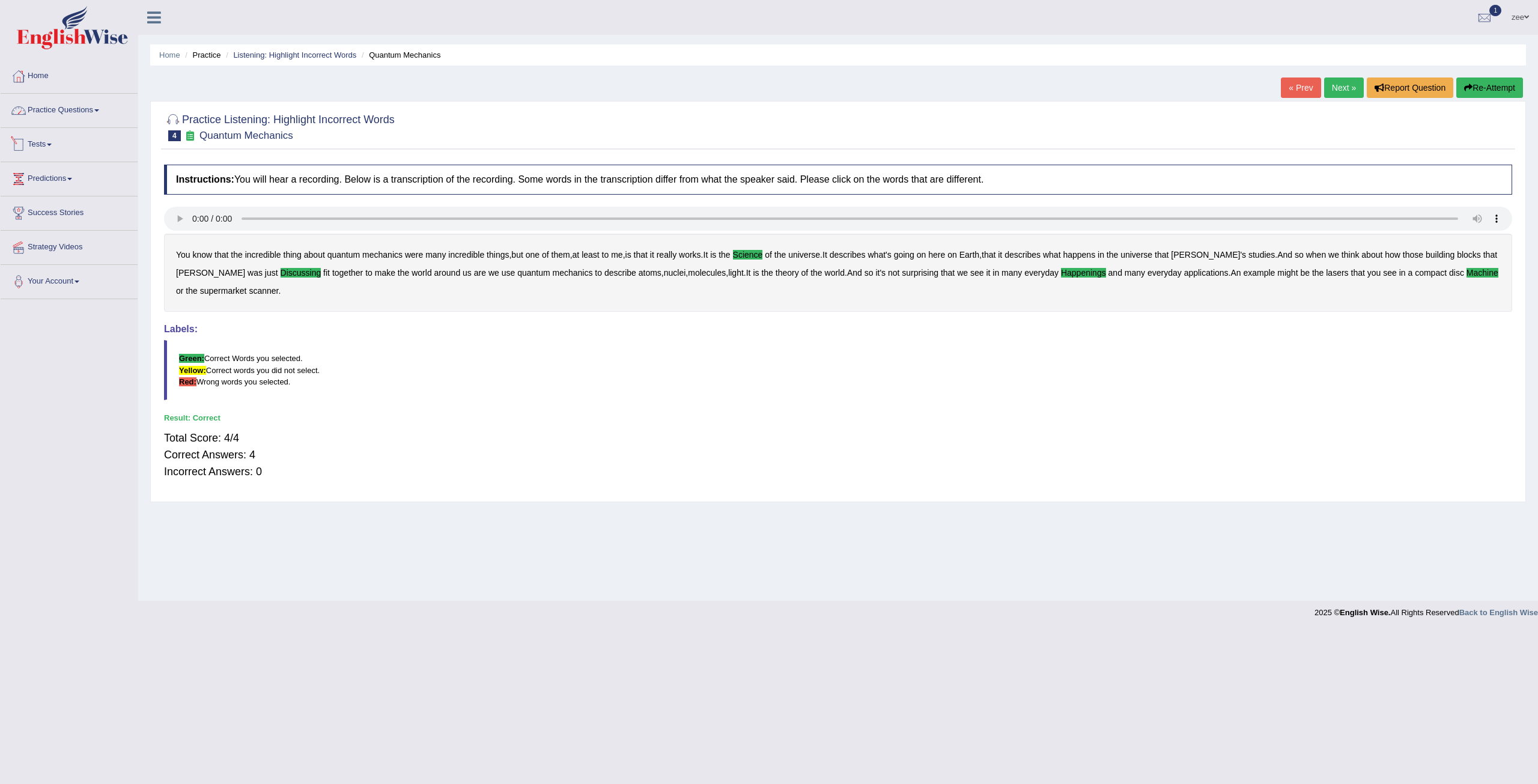
click at [60, 110] on link "Practice Questions" at bounding box center [69, 109] width 137 height 30
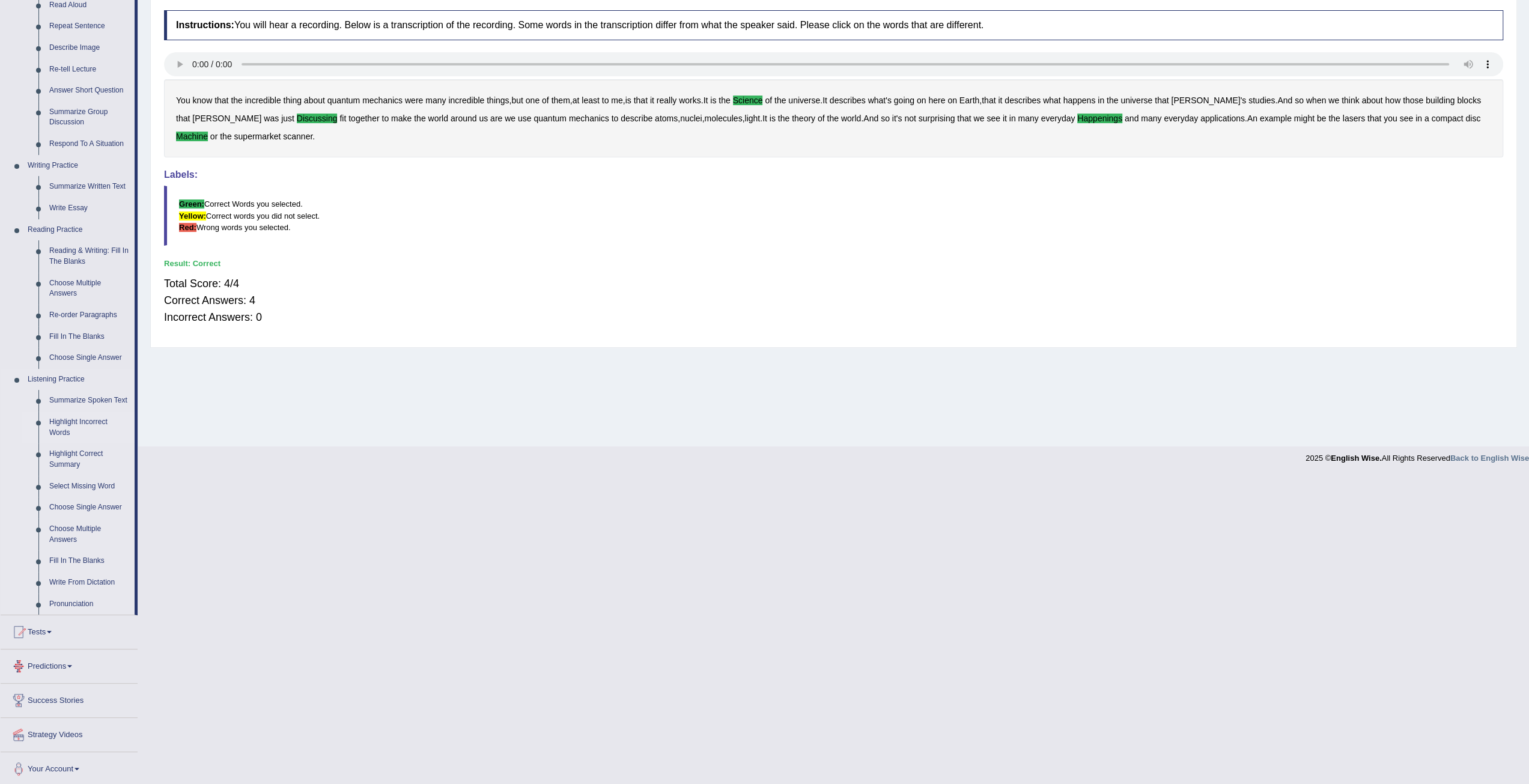
scroll to position [155, 0]
click at [83, 561] on link "Fill In The Blanks" at bounding box center [89, 560] width 91 height 22
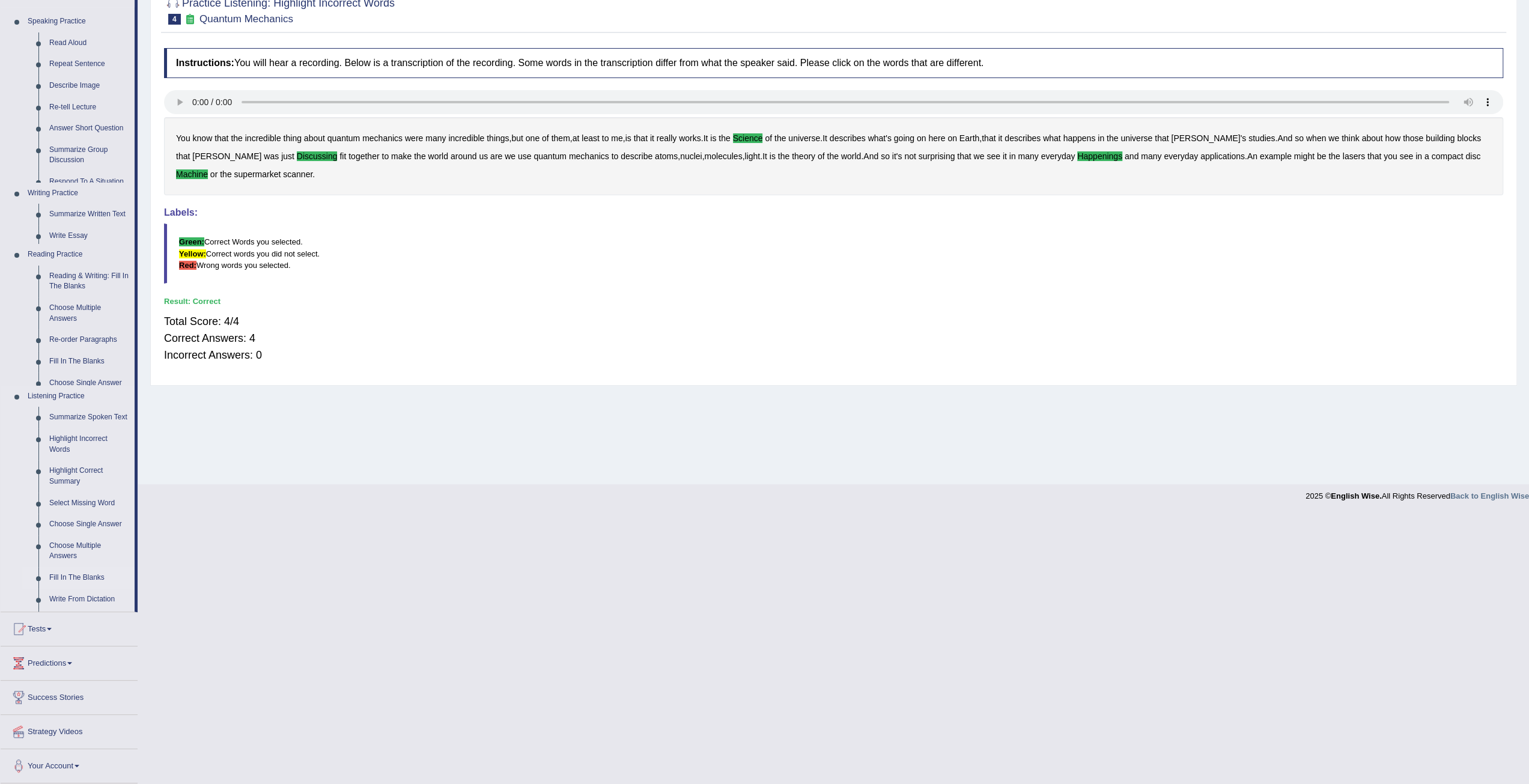
scroll to position [32, 0]
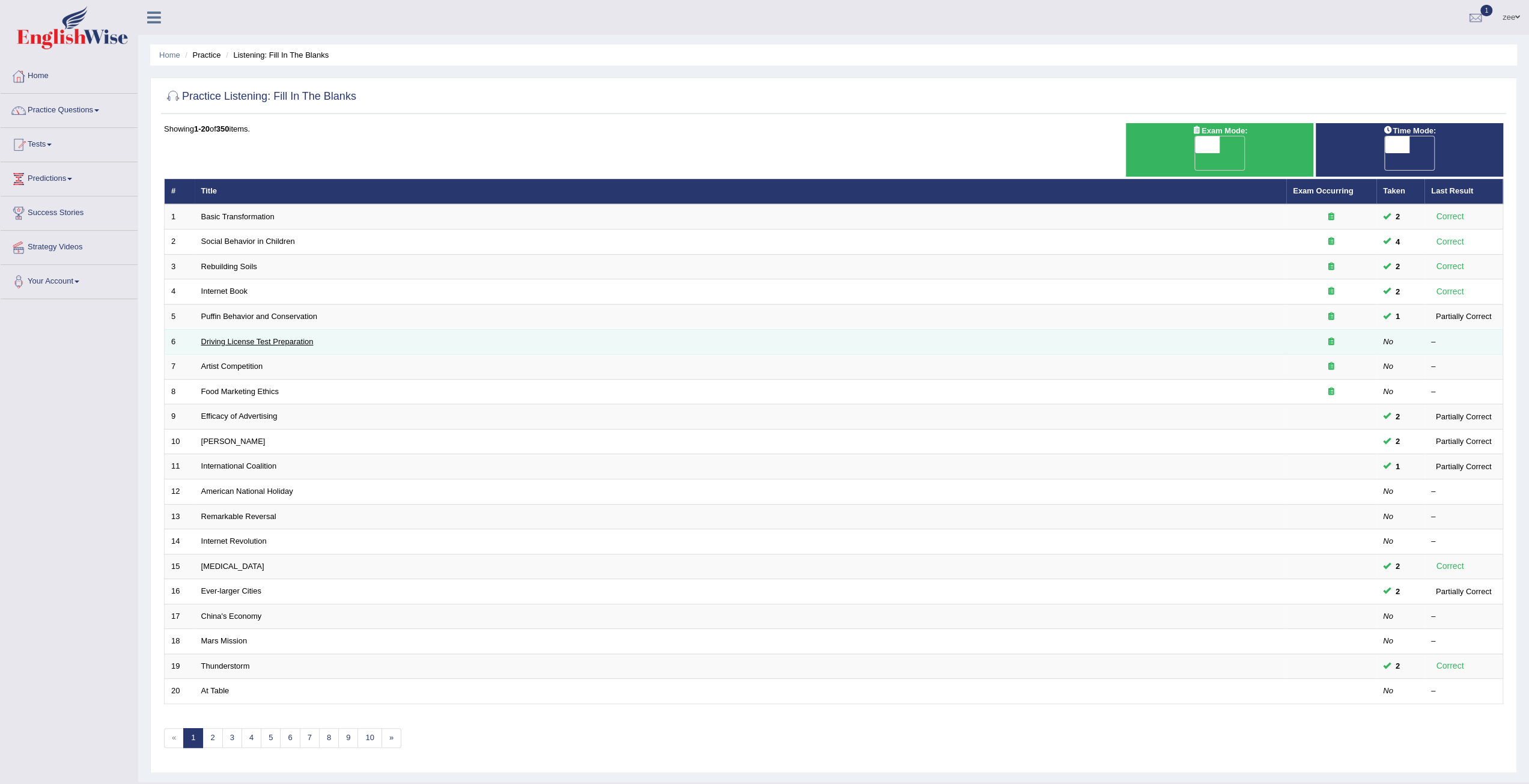
click at [275, 337] on link "Driving License Test Preparation" at bounding box center [257, 341] width 112 height 9
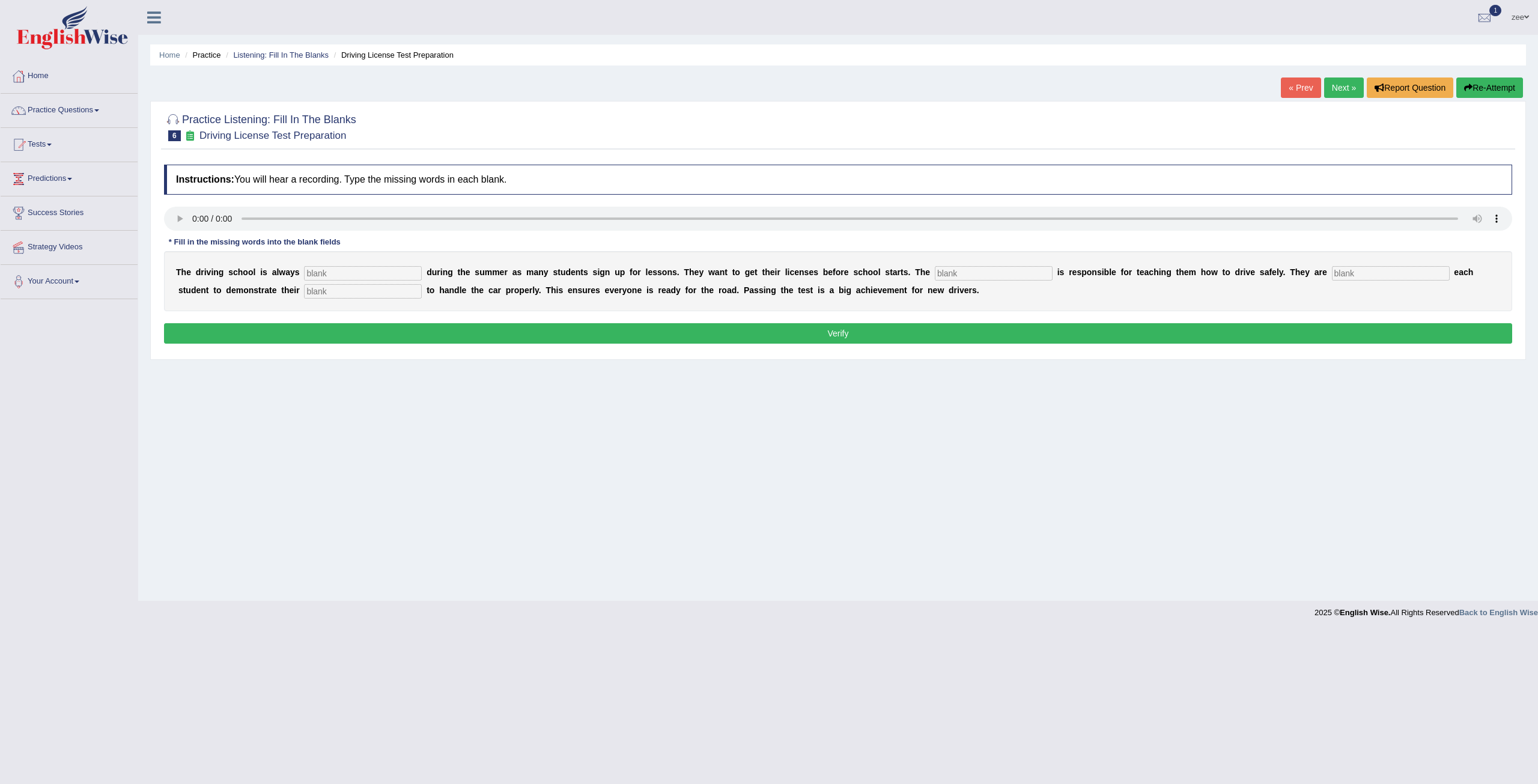
click at [352, 272] on input "text" at bounding box center [363, 273] width 118 height 14
type input "busy"
type input "instructor"
type input "requiring"
type input "ability"
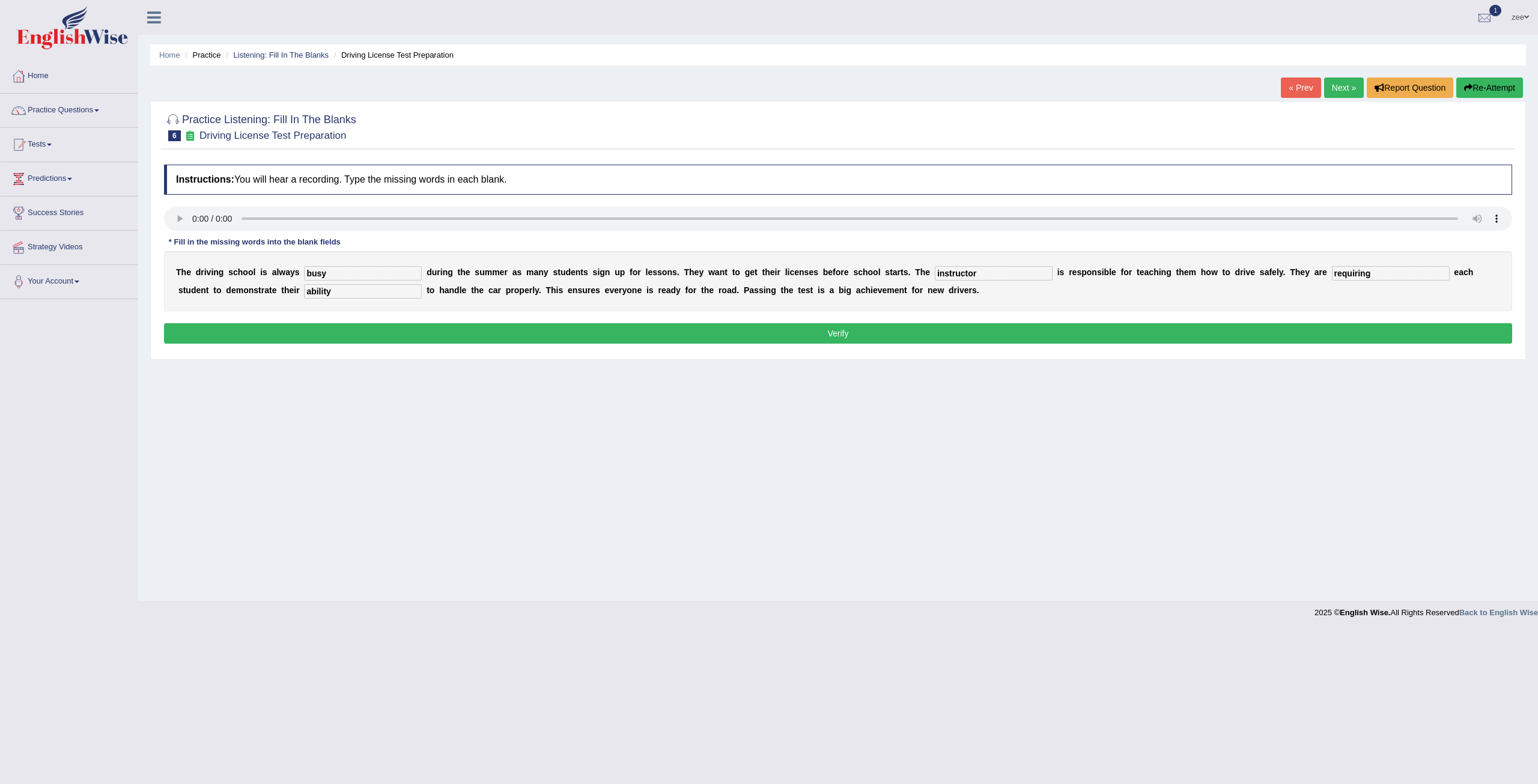
click at [582, 326] on button "Verify" at bounding box center [838, 333] width 1348 height 21
